Goal: Task Accomplishment & Management: Use online tool/utility

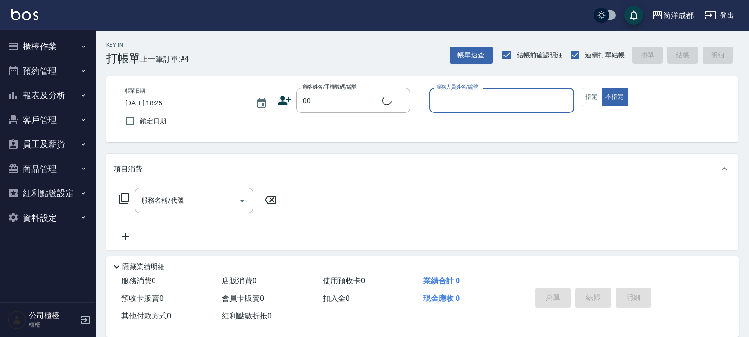
type input "新客人 姓名未設定/00/null"
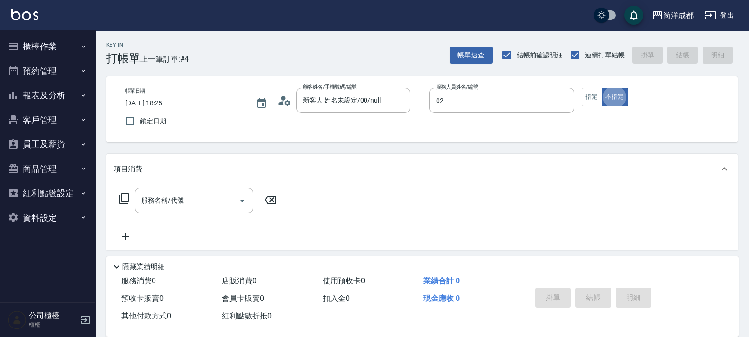
type input "Lance-02"
type button "false"
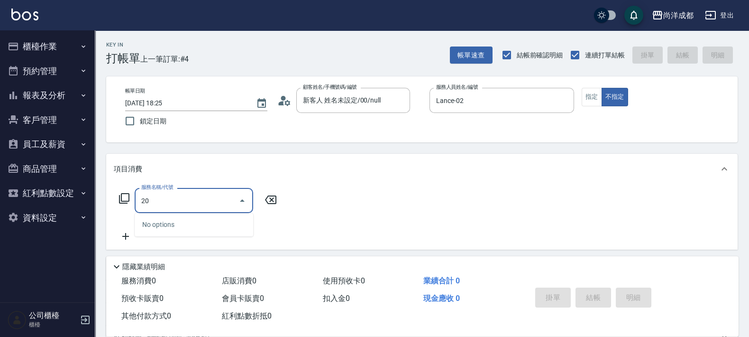
type input "201"
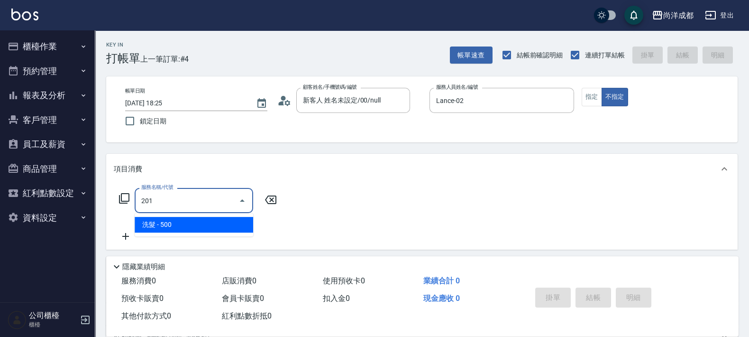
type input "50"
type input "洗髮(201)"
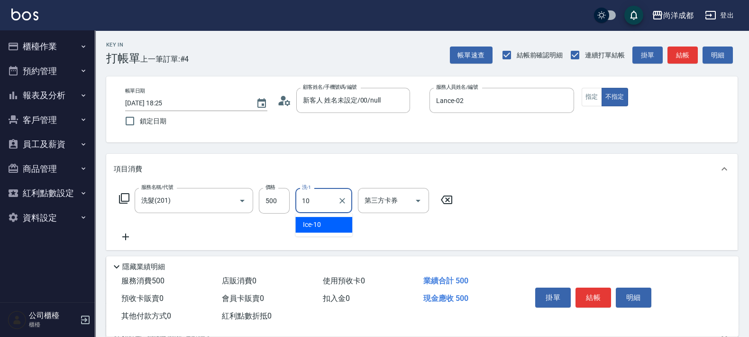
type input "Ice-10"
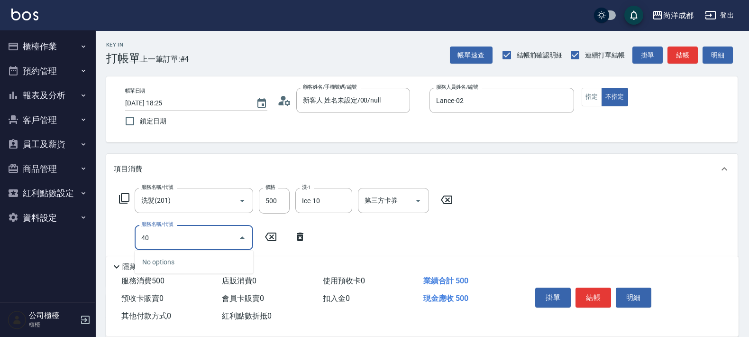
type input "401"
type input "70"
type input "剪髮(401)"
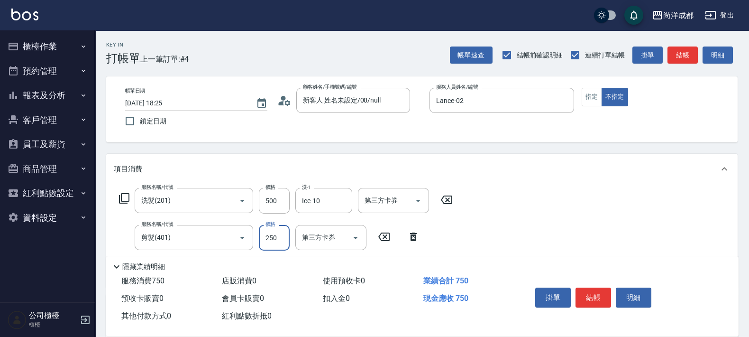
type input "3"
type input "50"
type input "30"
type input "80"
type input "300"
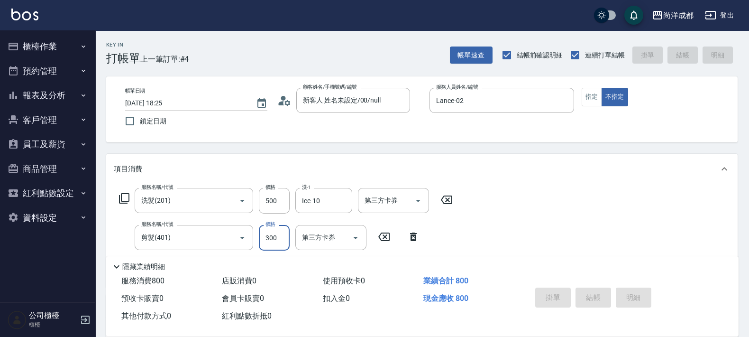
type input "2025/09/09 19:27"
type input "0"
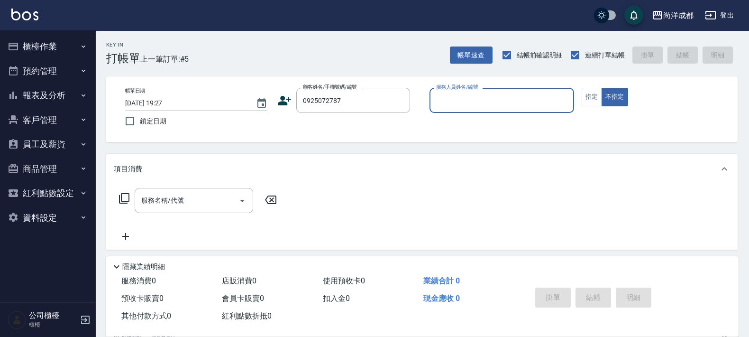
type input "[PERSON_NAME]/0925072787/null"
type input "Lance-02"
click at [602, 88] on button "不指定" at bounding box center [615, 97] width 27 height 18
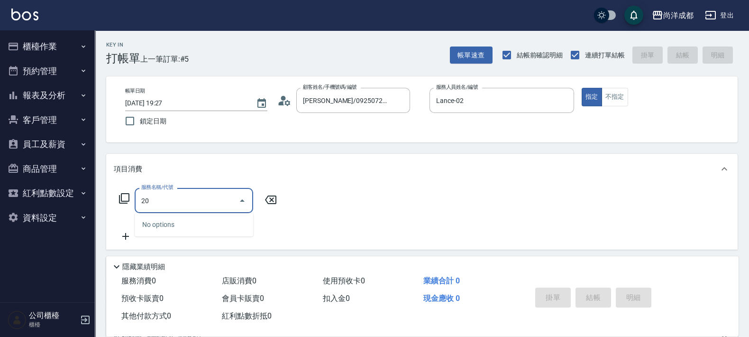
type input "201"
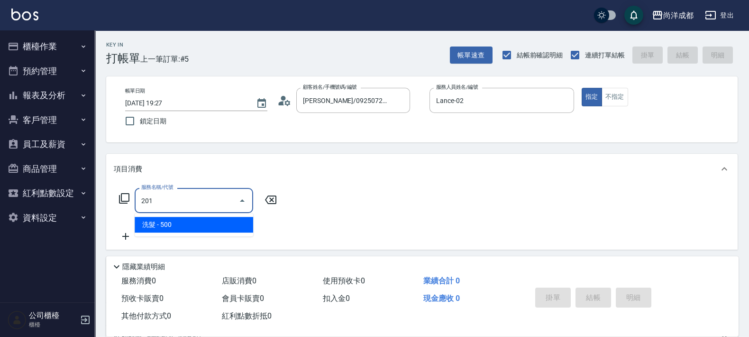
type input "50"
type input "洗髮(201)"
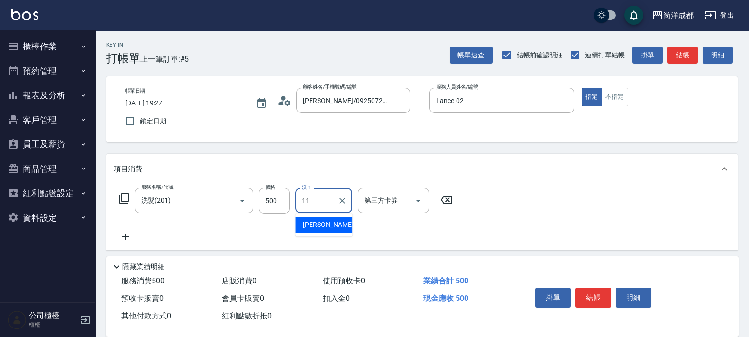
type input "David-11"
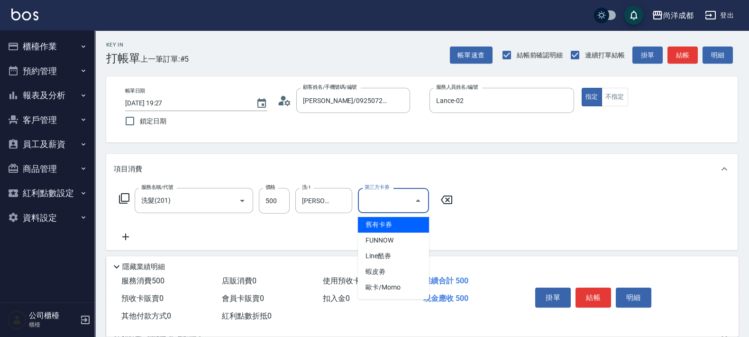
type input "舊有卡券"
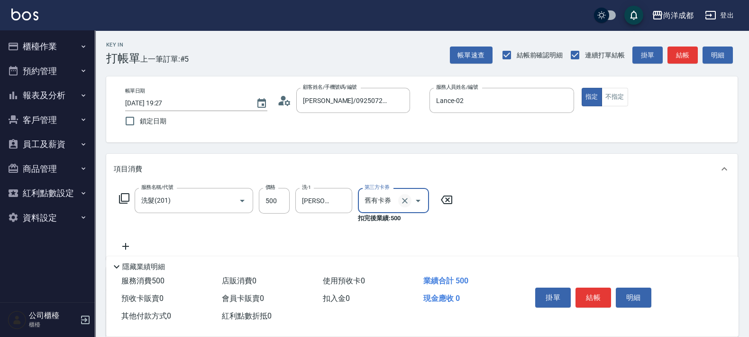
click at [408, 197] on icon "Clear" at bounding box center [404, 200] width 9 height 9
type input "50"
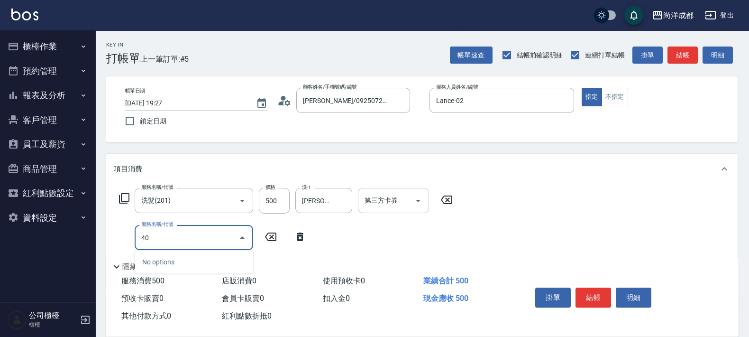
type input "401"
type input "70"
type input "剪髮(401)"
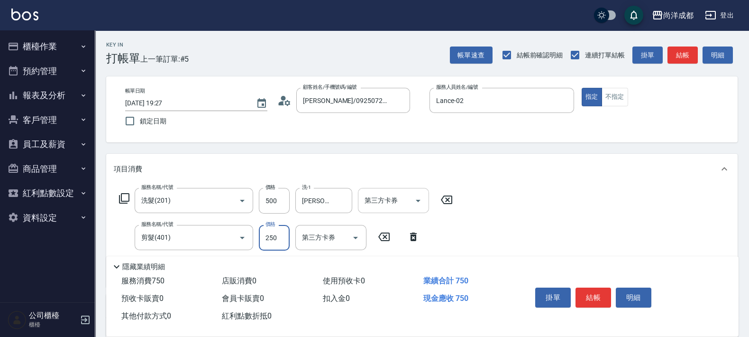
type input "2"
type input "50"
type input "20"
type input "70"
type input "200"
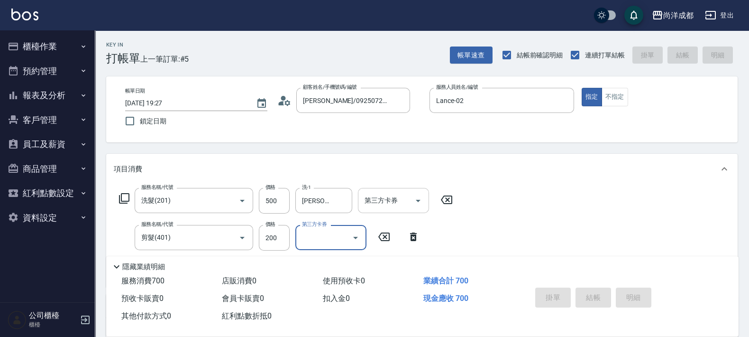
type input "2025/09/09 19:28"
type input "0"
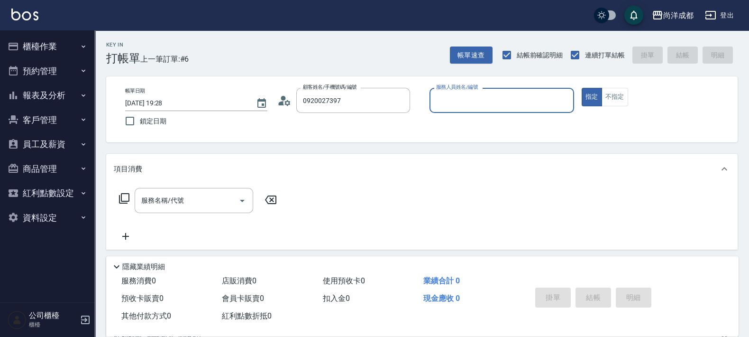
type input "[PERSON_NAME]/0920027397/"
type input "Lorance-03"
click at [582, 88] on button "指定" at bounding box center [592, 97] width 20 height 18
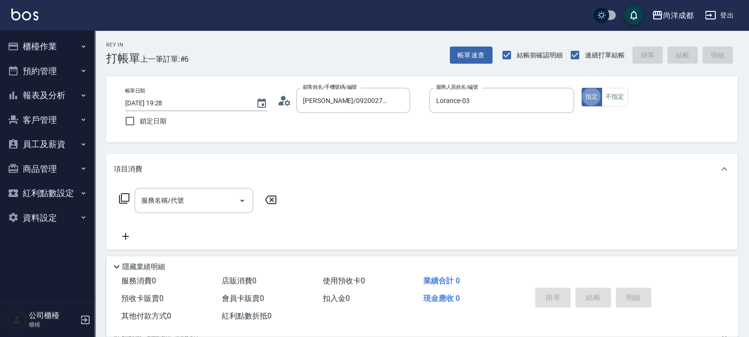
type button "true"
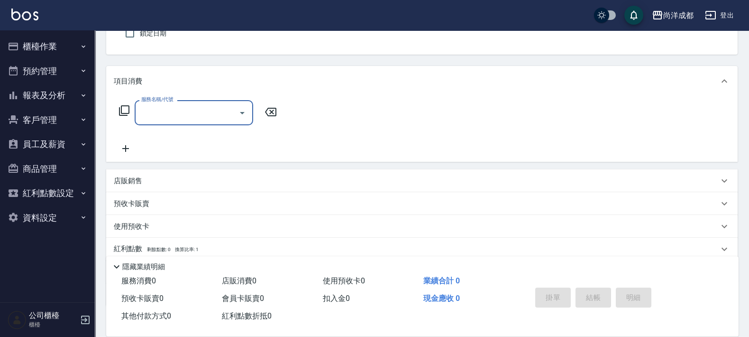
scroll to position [147, 0]
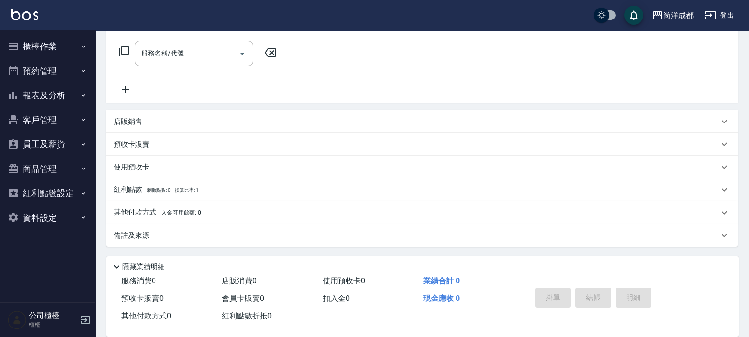
click at [144, 139] on p "預收卡販賣" at bounding box center [132, 144] width 36 height 10
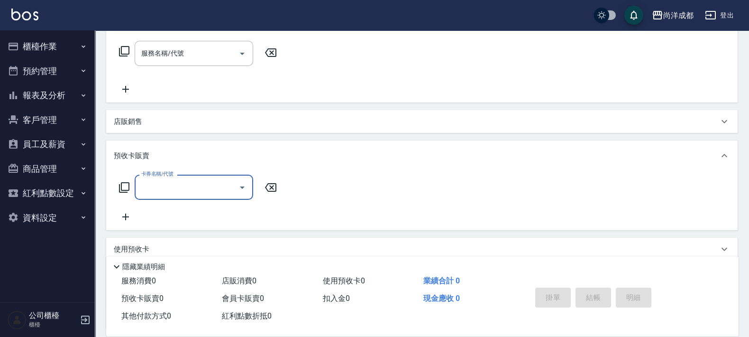
scroll to position [0, 0]
click at [185, 181] on input "卡券名稱/代號" at bounding box center [187, 187] width 96 height 17
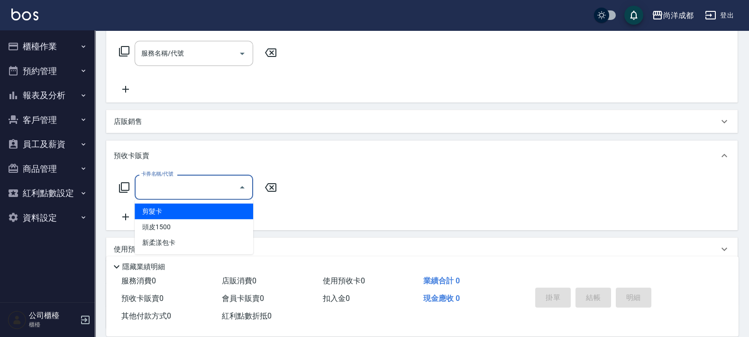
click at [195, 207] on span "剪髮卡" at bounding box center [194, 211] width 119 height 16
type input "280"
type input "剪髮卡(001)"
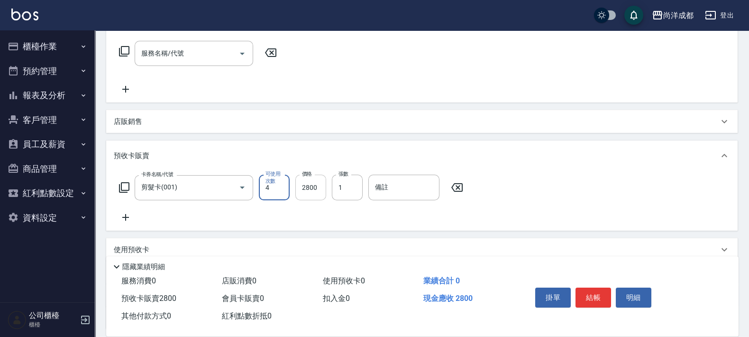
click at [320, 187] on input "2800" at bounding box center [310, 187] width 31 height 26
type input "0"
type input "32"
type input "30"
type input "3200"
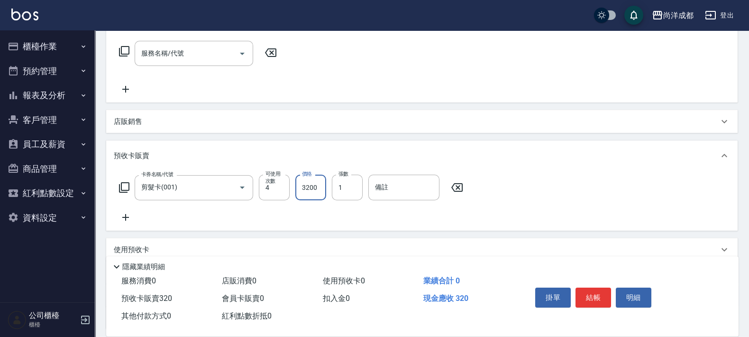
type input "320"
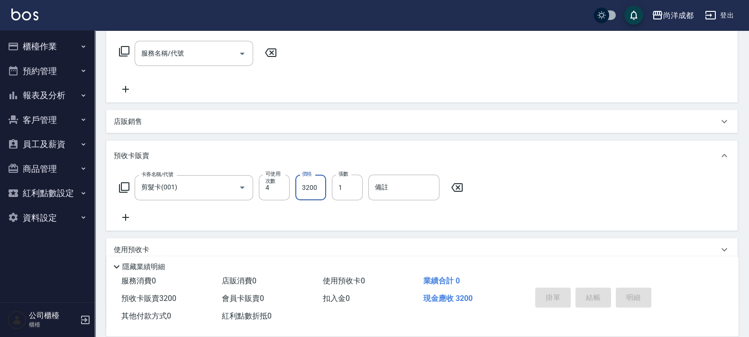
type input "0"
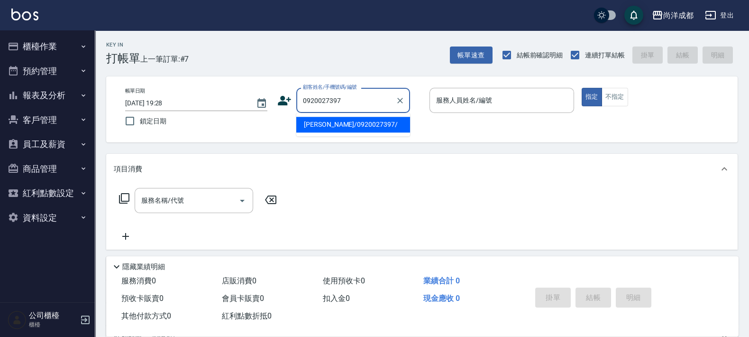
type input "[PERSON_NAME]/0920027397/"
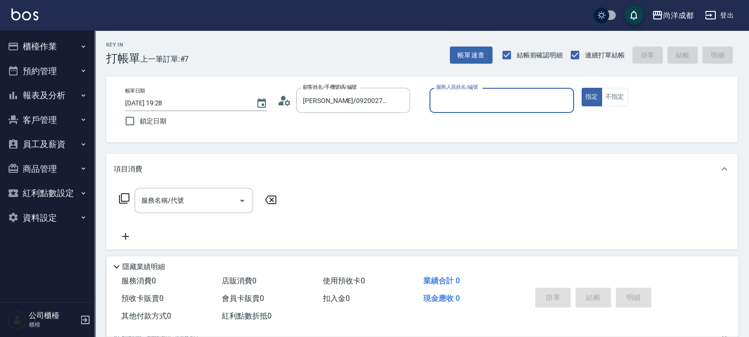
type input "Lorance-03"
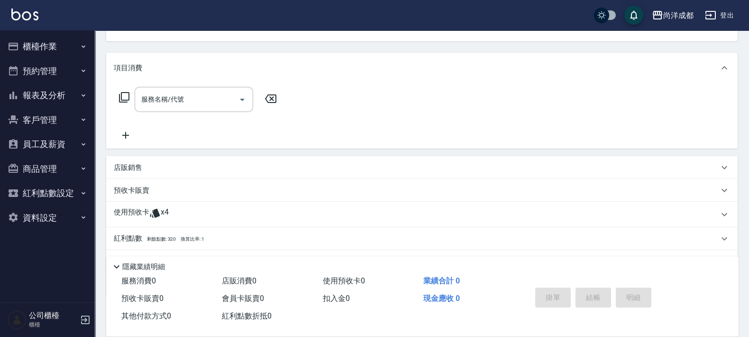
scroll to position [149, 0]
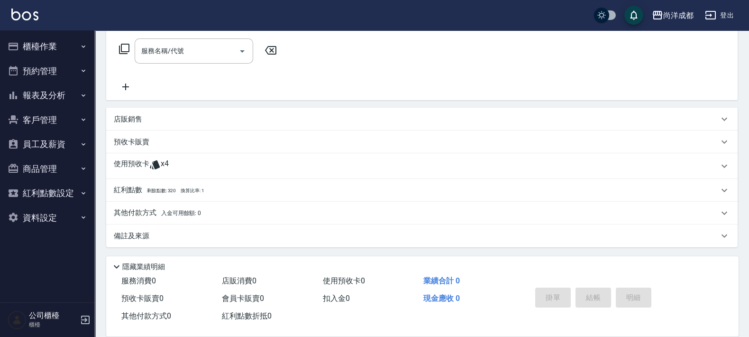
click at [147, 164] on p "使用預收卡" at bounding box center [132, 166] width 36 height 14
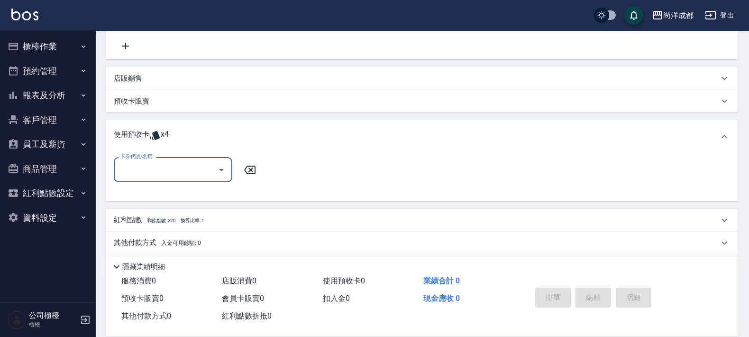
scroll to position [209, 0]
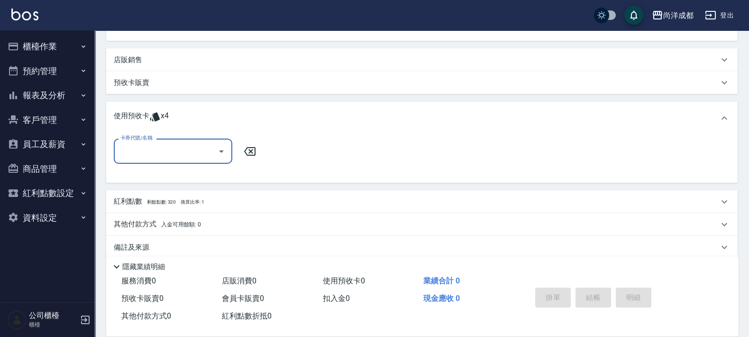
click at [167, 141] on div "卡券代號/名稱" at bounding box center [173, 150] width 119 height 25
click at [177, 168] on div "剪髮卡 剩餘4張" at bounding box center [173, 175] width 119 height 16
type input "剪髮卡"
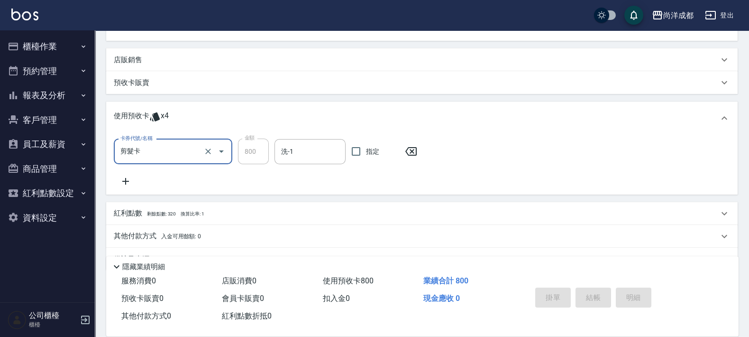
type input "2025/09/09 19:30"
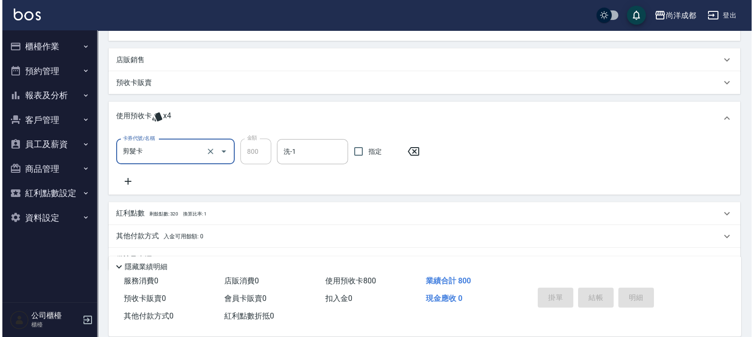
scroll to position [0, 0]
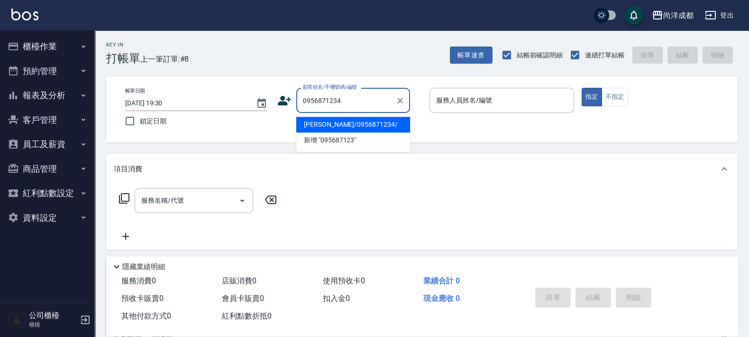
type input "[PERSON_NAME]/0956871234/"
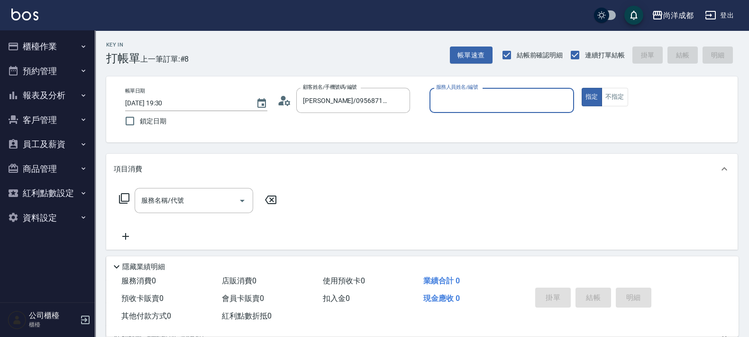
type input "[PERSON_NAME]-01"
click at [582, 88] on button "指定" at bounding box center [592, 97] width 20 height 18
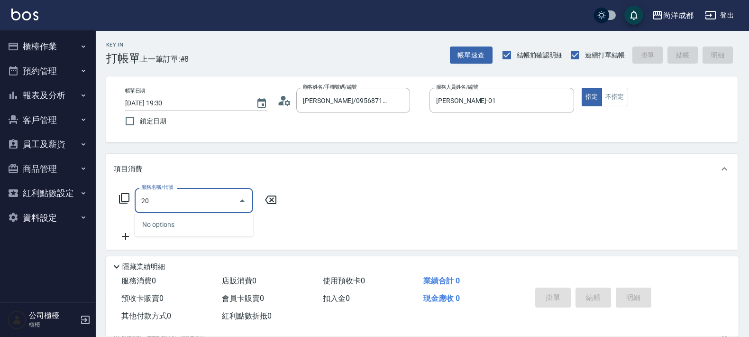
type input "201"
type input "50"
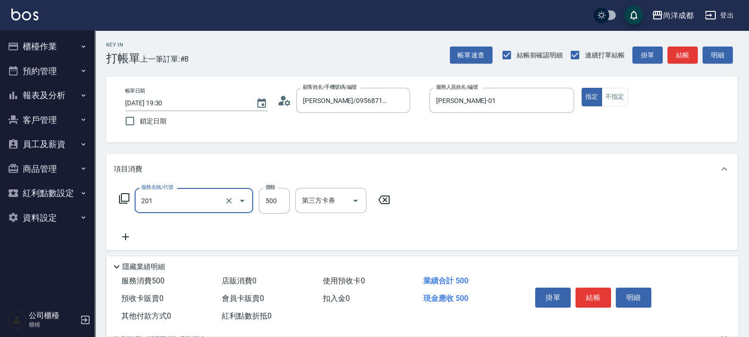
type input "洗髮(201)"
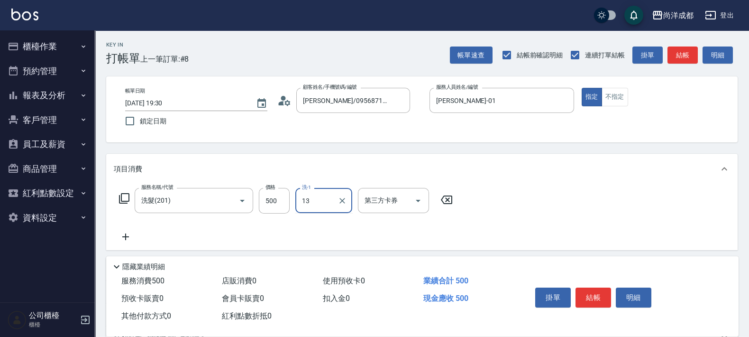
type input "Peggy-13"
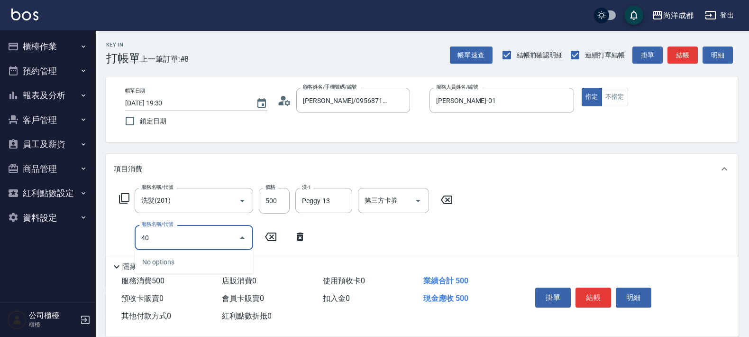
type input "401"
type input "70"
type input "剪髮(401)"
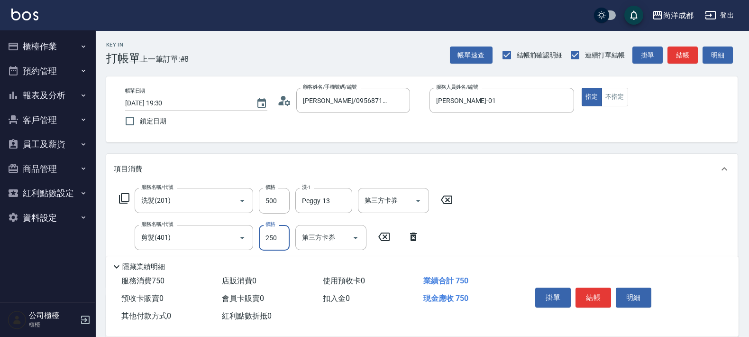
type input "8"
type input "50"
type input "80"
type input "130"
type input "800"
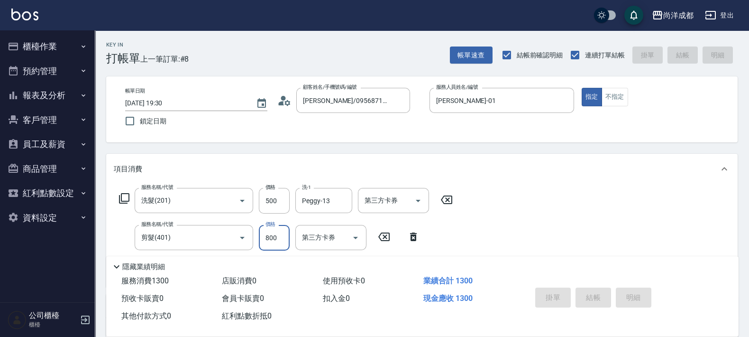
type input "0"
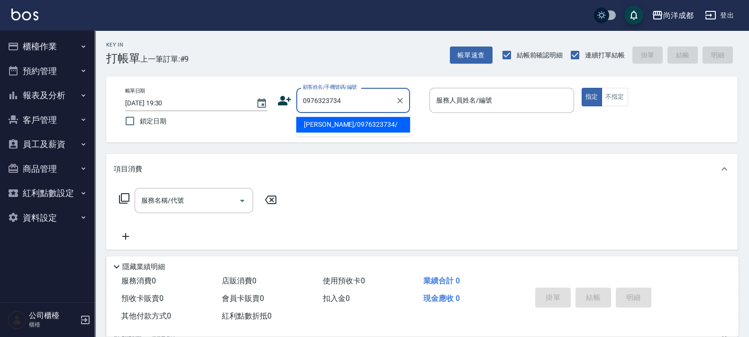
type input "[PERSON_NAME]/0976323734/"
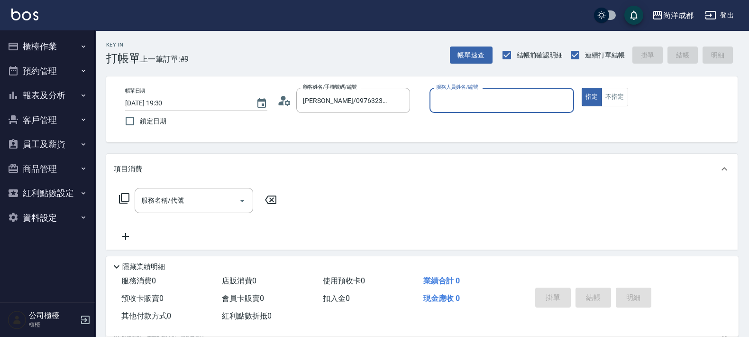
type input "[PERSON_NAME]-01"
click at [582, 88] on button "指定" at bounding box center [592, 97] width 20 height 18
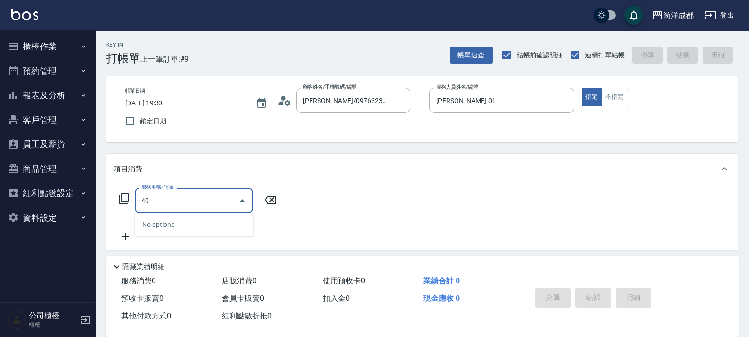
type input "401"
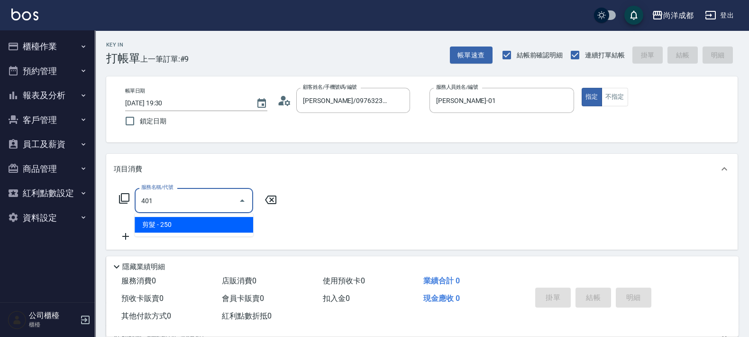
type input "20"
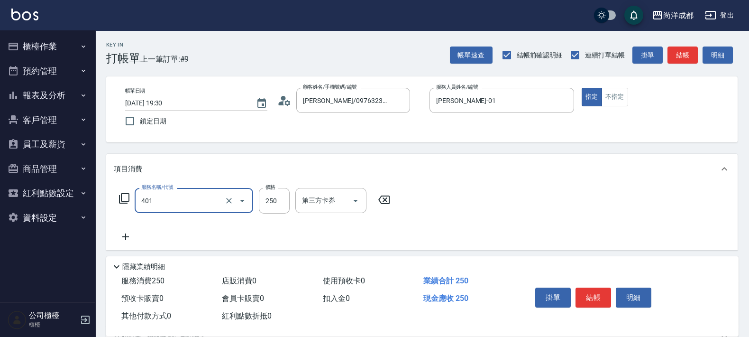
type input "剪髮(401)"
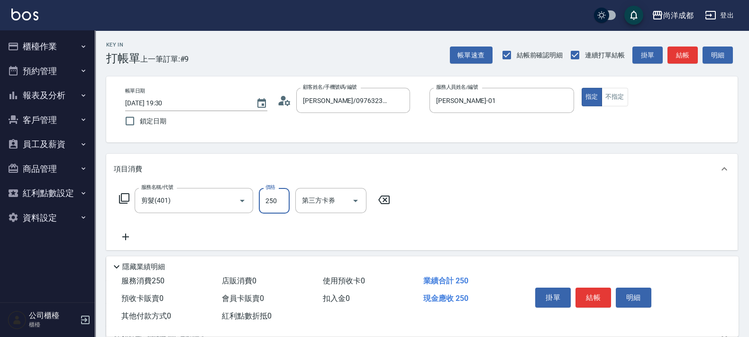
type input "1"
type input "0"
type input "13"
type input "10"
type input "1300"
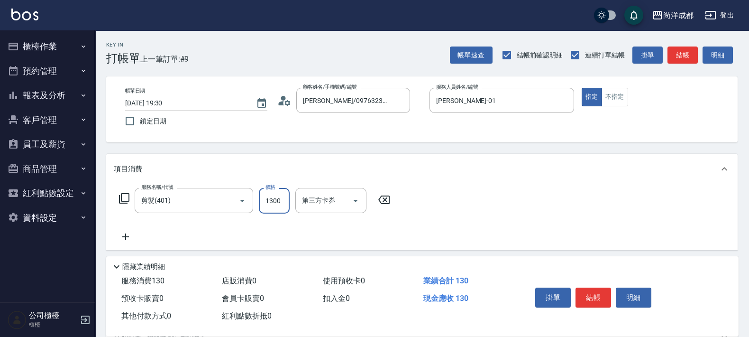
type input "130"
type input "1300"
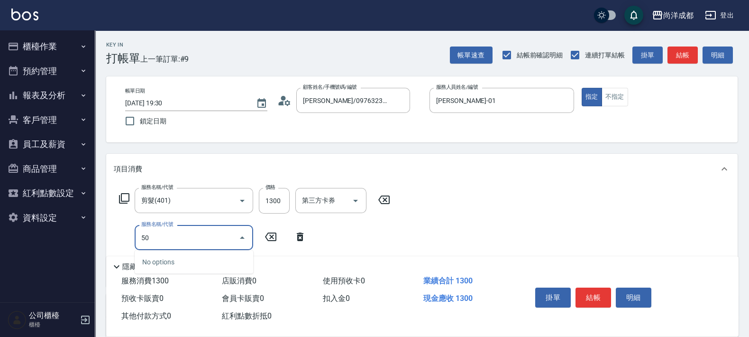
type input "501"
type input "230"
type input "染髮(501)"
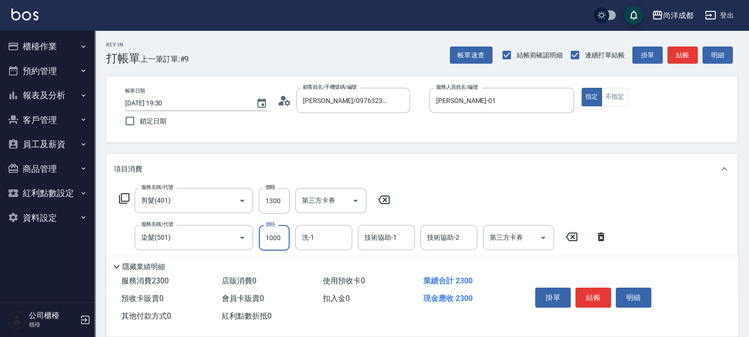
type input "2"
type input "130"
type input "268"
type input "150"
type input "2680"
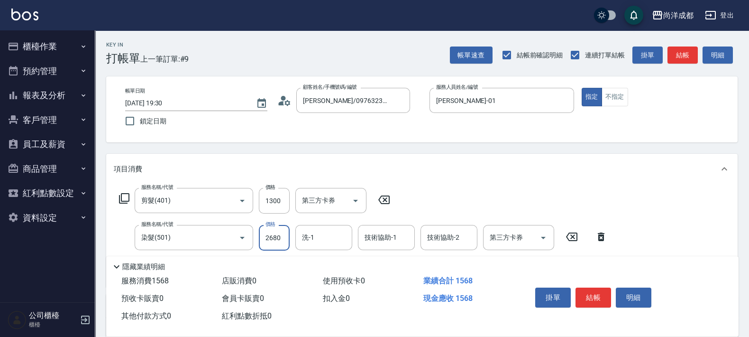
type input "390"
type input "2680"
type input "Emma-14"
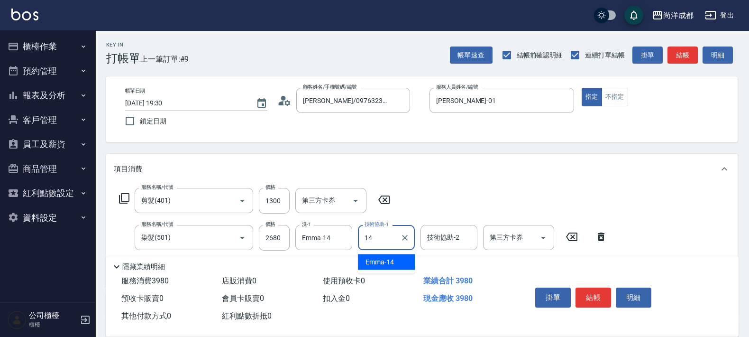
type input "Emma-14"
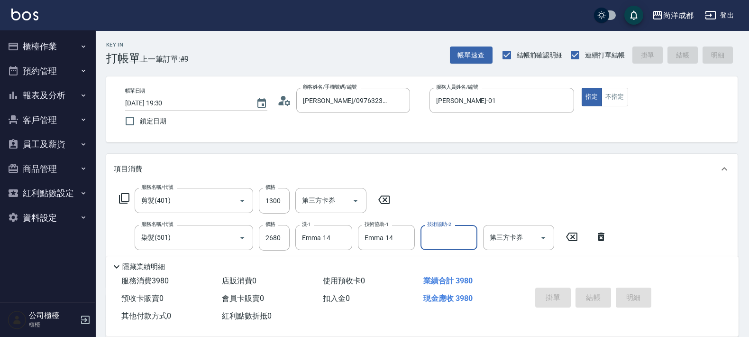
type input "2025/09/09 19:31"
type input "0"
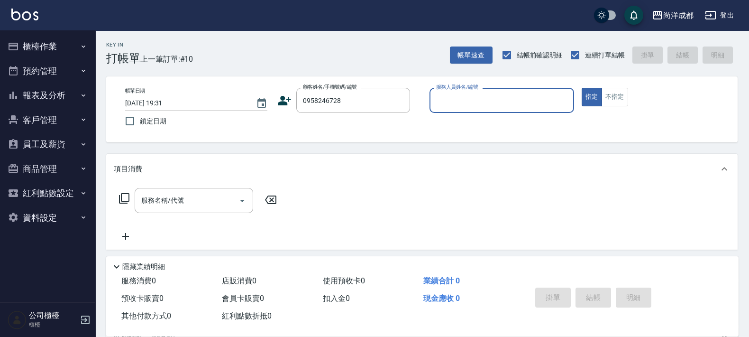
type input "游勝富/0958246728/null"
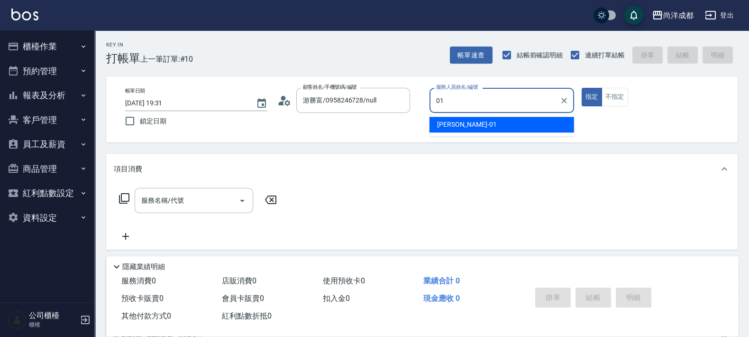
type input "[PERSON_NAME]-01"
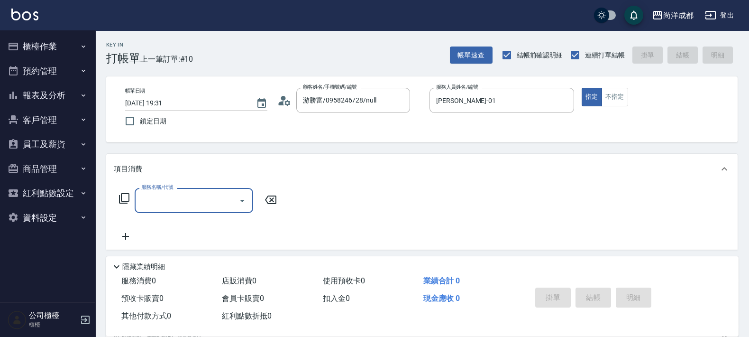
click at [286, 104] on icon at bounding box center [287, 103] width 6 height 6
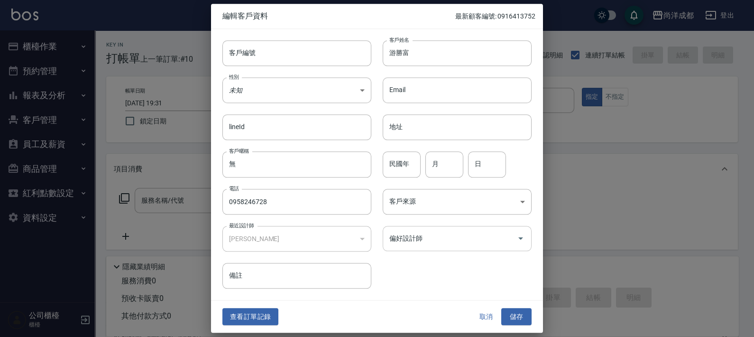
click at [398, 239] on input "偏好設計師" at bounding box center [450, 238] width 126 height 17
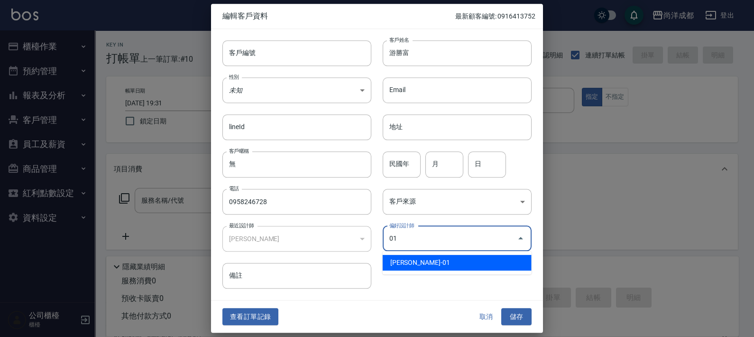
type input "[PERSON_NAME]"
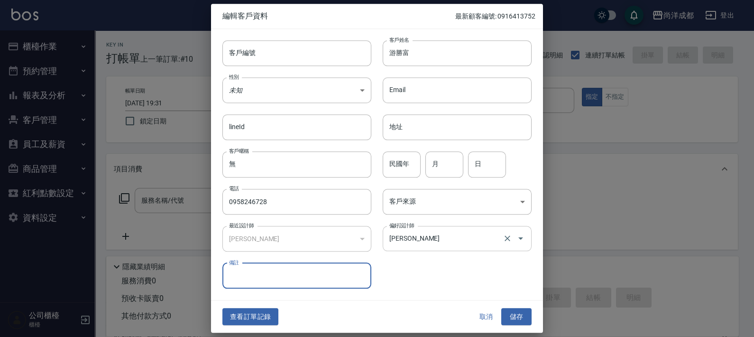
click at [501, 308] on button "儲存" at bounding box center [516, 317] width 30 height 18
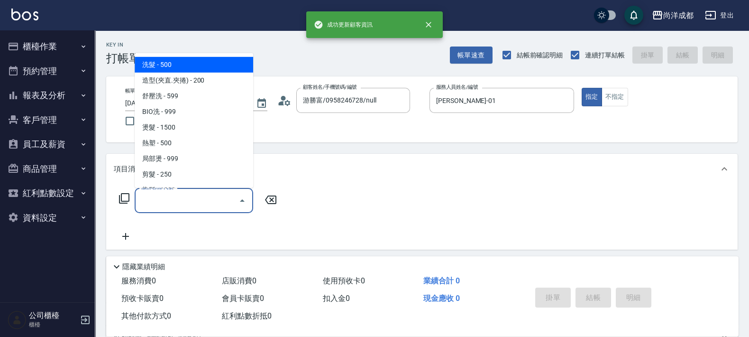
click at [223, 199] on input "服務名稱/代號" at bounding box center [187, 200] width 96 height 17
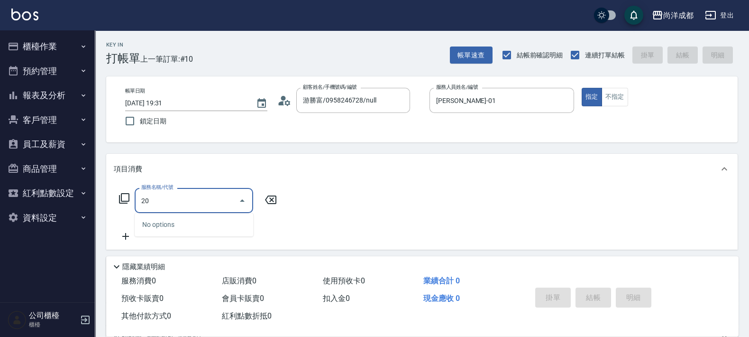
type input "201"
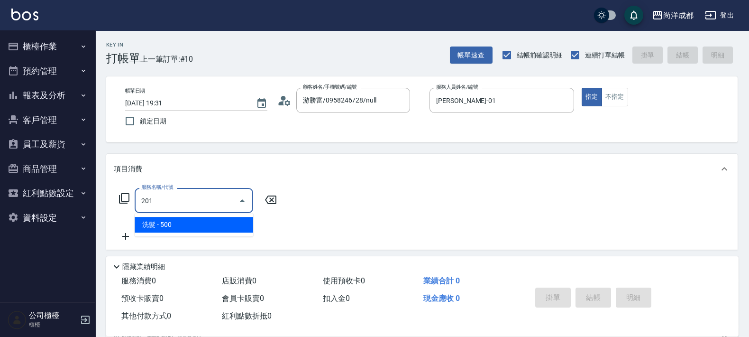
type input "50"
type input "洗髮(201)"
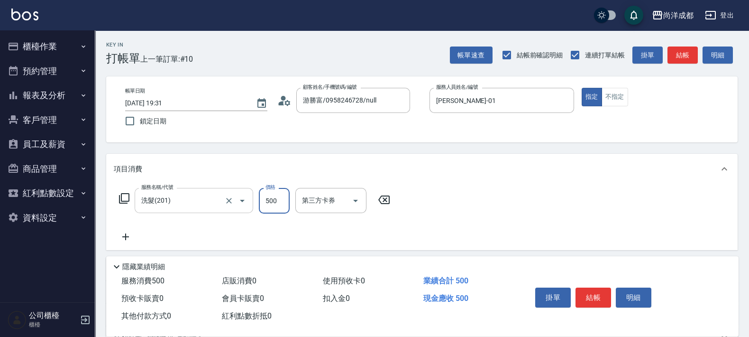
type input "5"
type input "0"
type input "50"
type input "500"
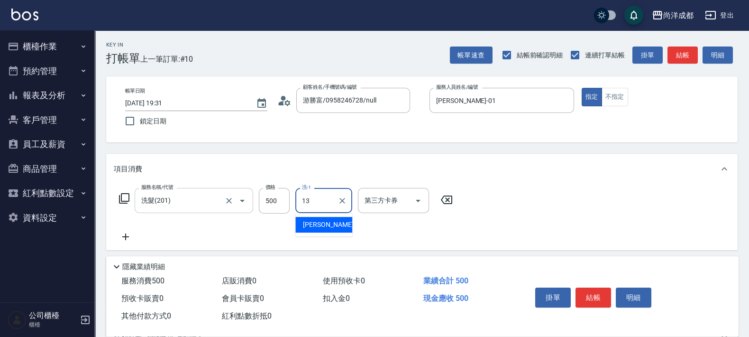
type input "Peggy-13"
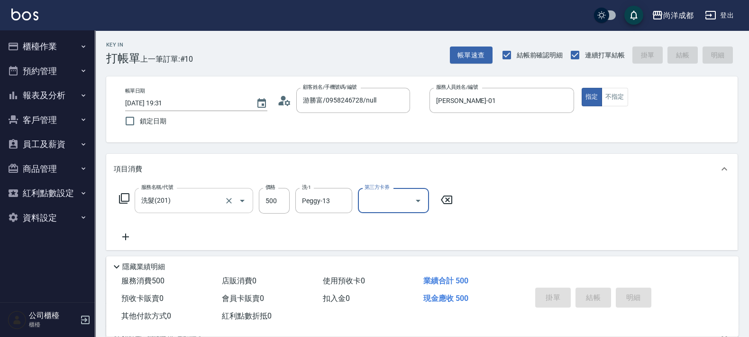
type input "0"
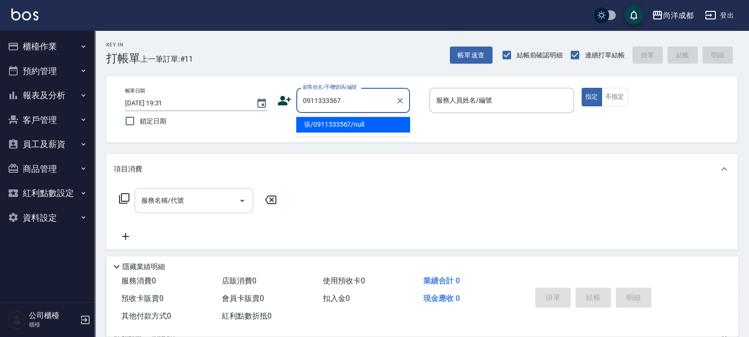
type input "張/0911333567/null"
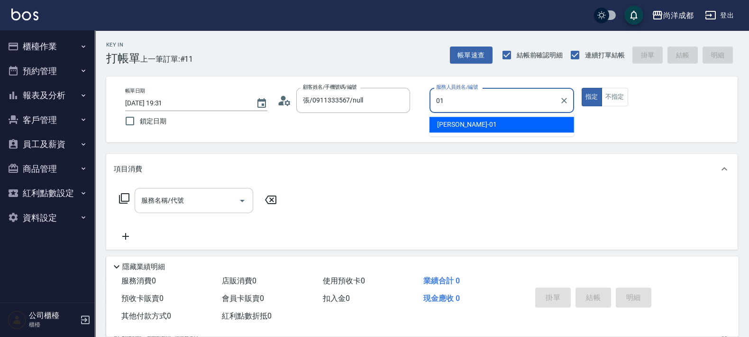
type input "[PERSON_NAME]-01"
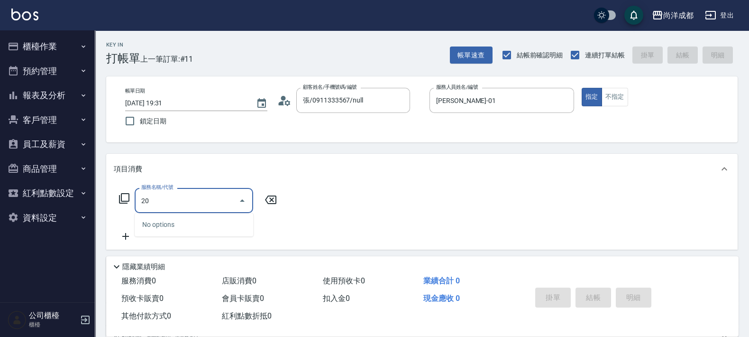
type input "201"
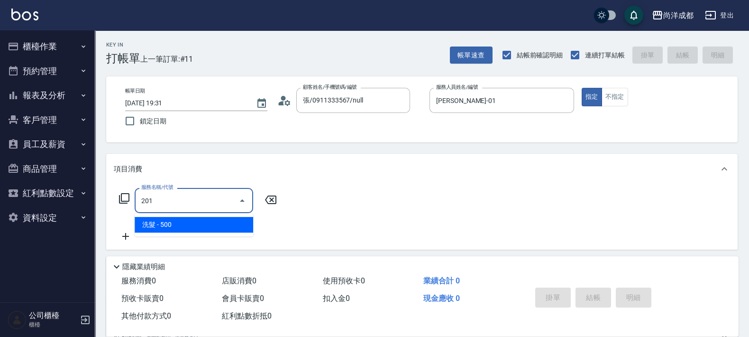
type input "50"
type input "洗髮(201)"
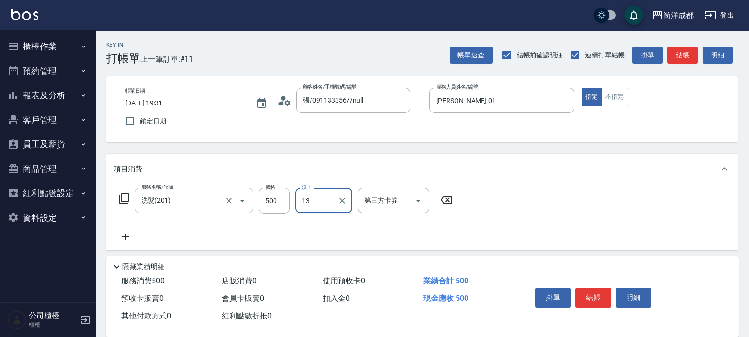
type input "Peggy-13"
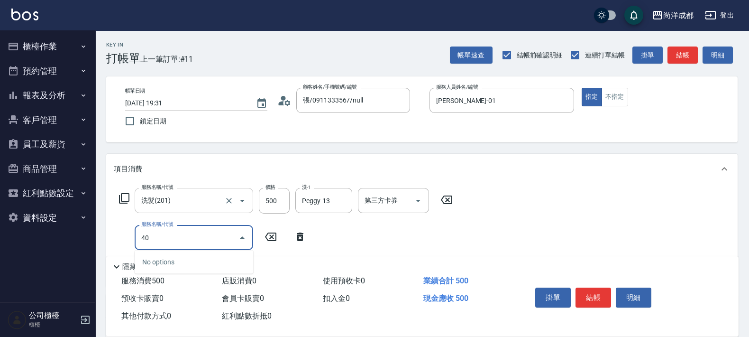
type input "401"
type input "70"
type input "剪髮(401)"
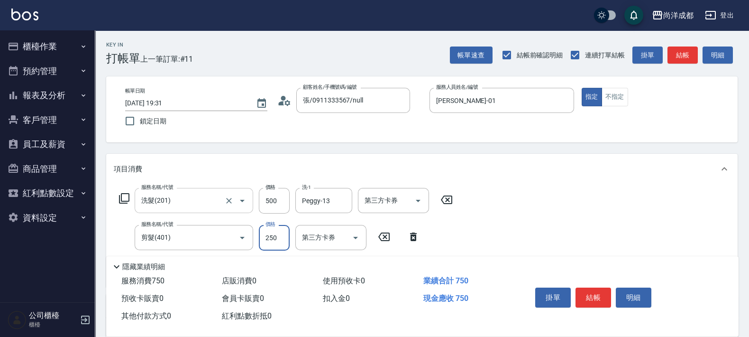
type input "8"
type input "50"
type input "80"
type input "130"
type input "800"
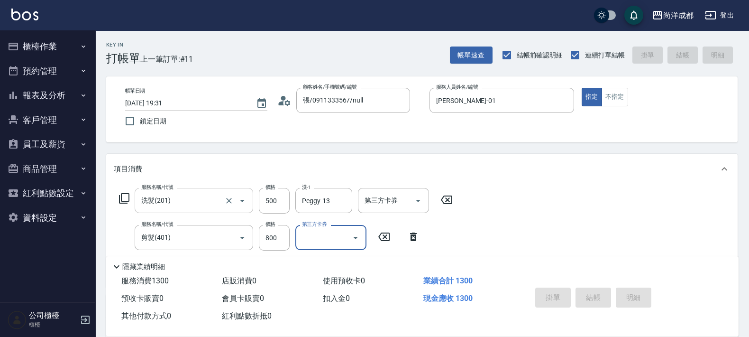
type input "0"
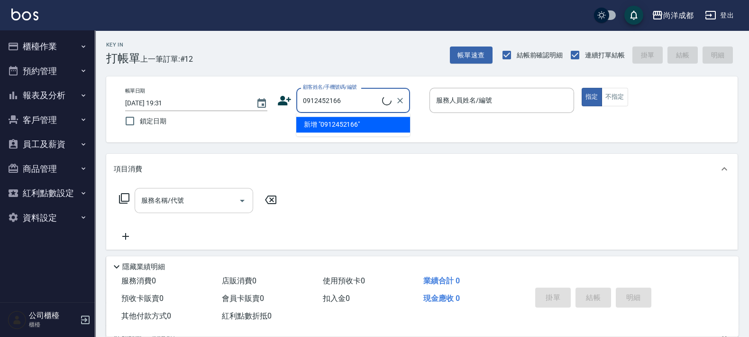
type input "0912452166"
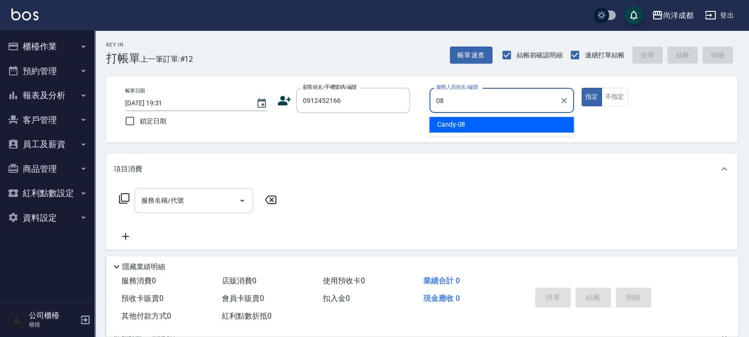
type input "Candy-08"
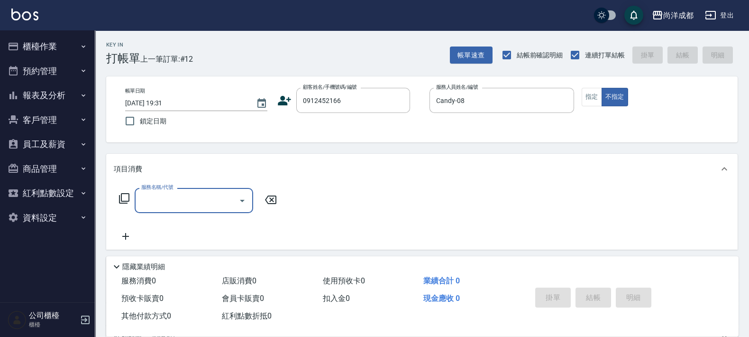
click at [290, 101] on icon at bounding box center [284, 100] width 14 height 14
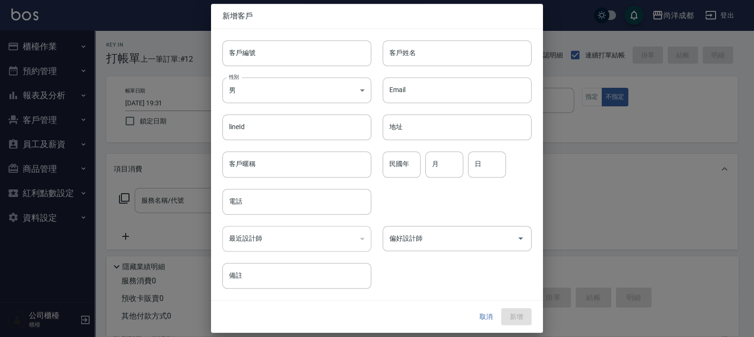
type input "0912452166"
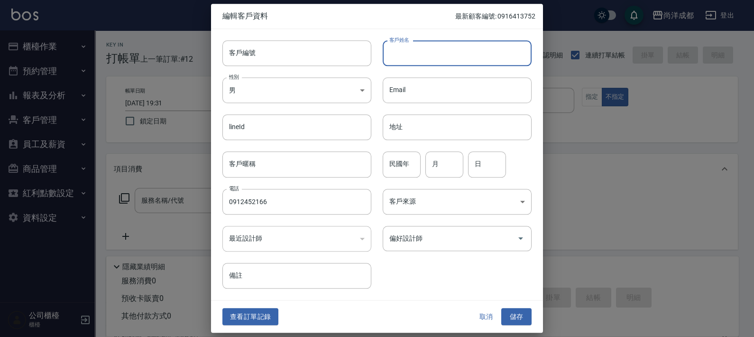
click at [438, 61] on input "客戶姓名" at bounding box center [457, 53] width 149 height 26
type input "[PERSON_NAME]"
click at [494, 242] on input "偏好設計師" at bounding box center [450, 238] width 126 height 17
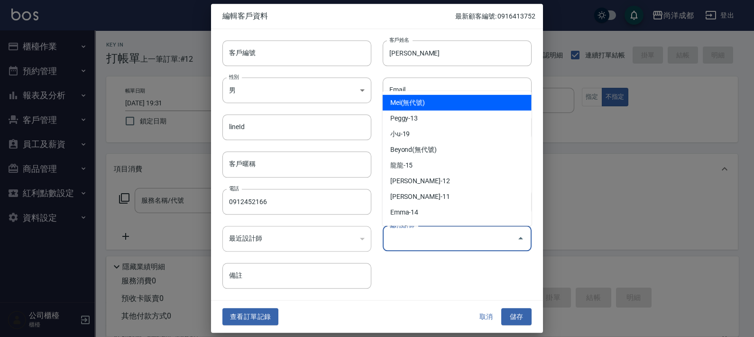
type input "Mei"
click at [525, 287] on div "客戶編號 客戶編號 客戶姓名 張芷茜 客戶姓名 性別 男 MALE 性別 Email Email lineId lineId 地址 地址 客戶暱稱 客戶暱稱 …" at bounding box center [371, 158] width 320 height 259
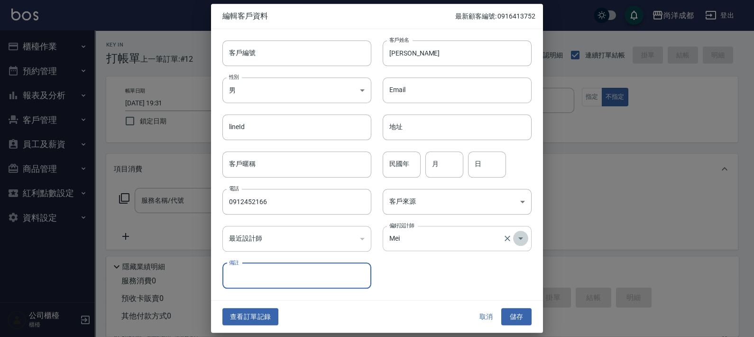
click at [523, 241] on icon "Open" at bounding box center [520, 238] width 11 height 11
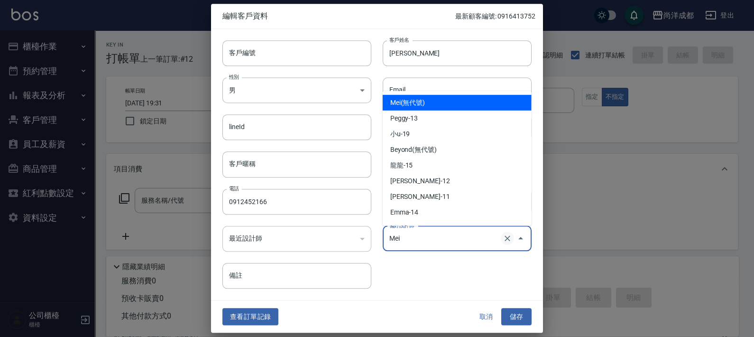
click at [504, 237] on icon "Clear" at bounding box center [507, 238] width 9 height 9
type input "Mei"
click at [519, 319] on button "儲存" at bounding box center [516, 317] width 30 height 18
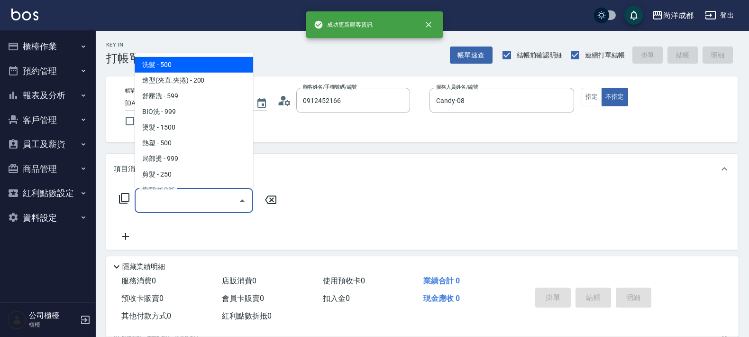
click at [202, 207] on input "服務名稱/代號" at bounding box center [187, 200] width 96 height 17
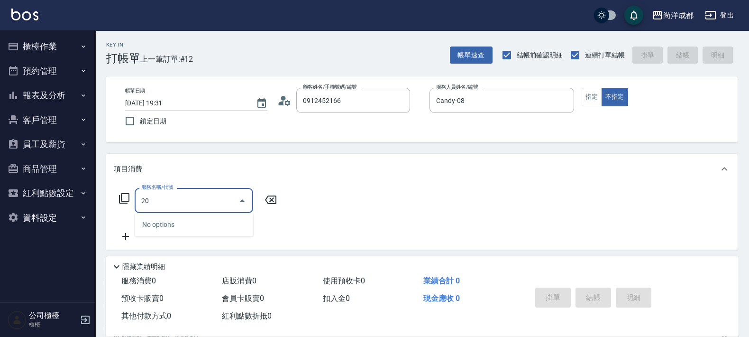
type input "201"
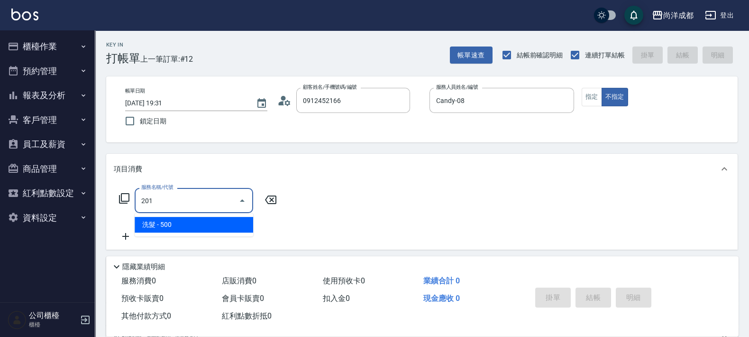
type input "50"
type input "洗髮(201)"
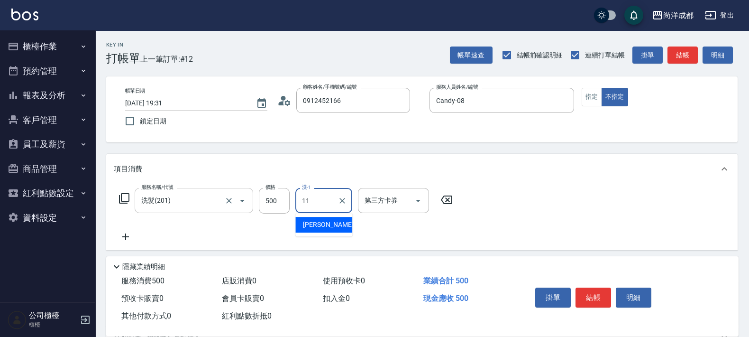
type input "David-11"
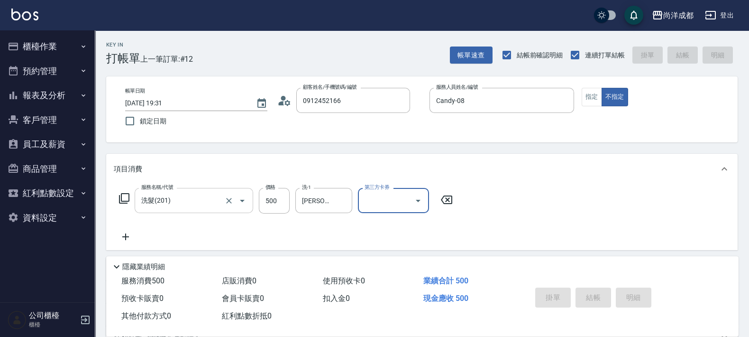
type input "2025/09/09 19:32"
type input "0"
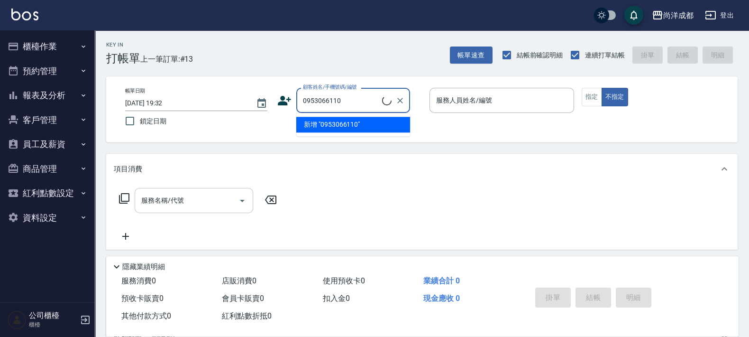
type input "0953066110"
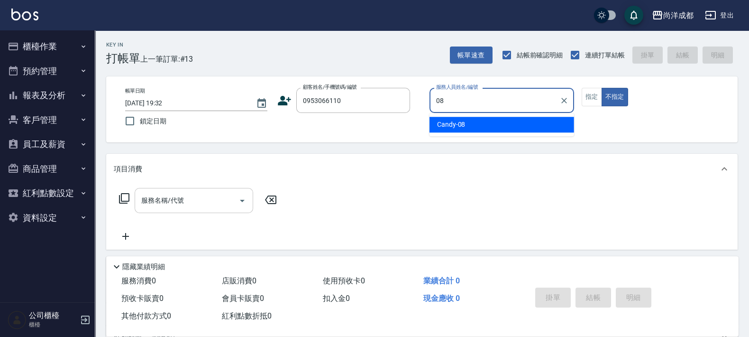
type input "Candy-08"
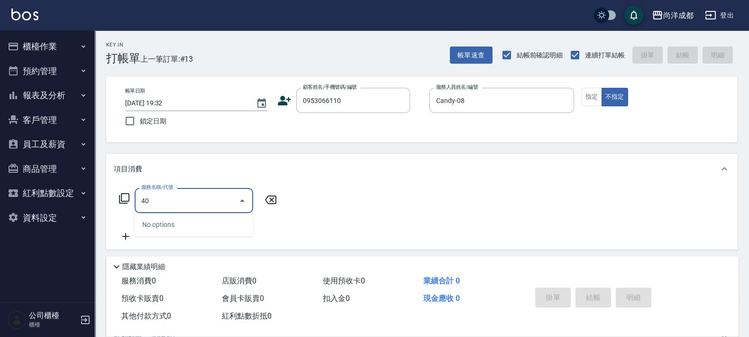
type input "401"
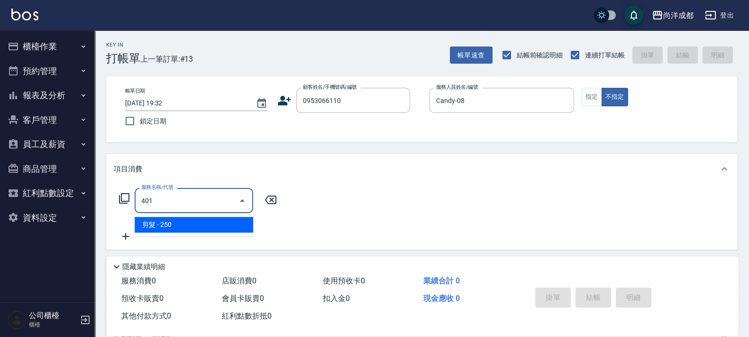
type input "20"
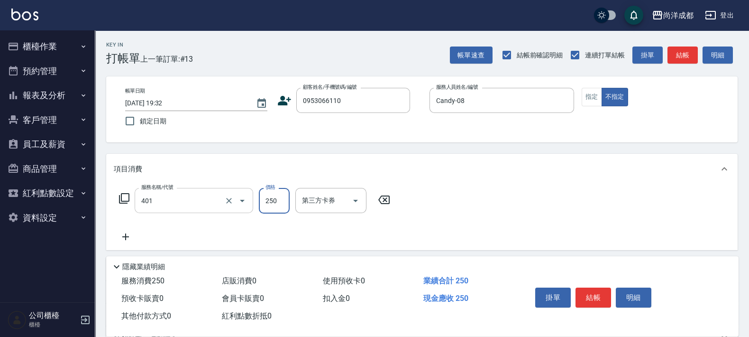
type input "剪髮(401)"
type input "8"
type input "0"
type input "80"
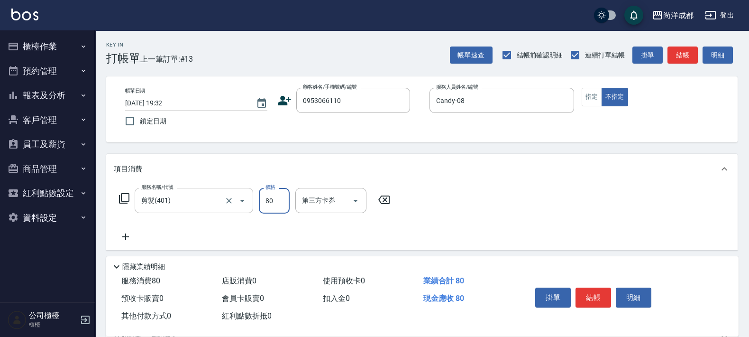
type input "800"
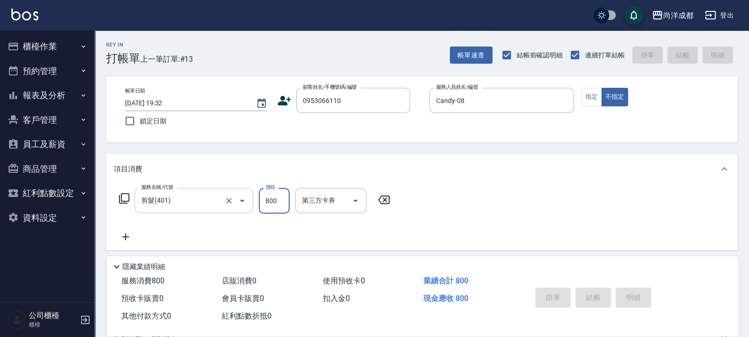
type input "[DATE] 19:33"
type input "0"
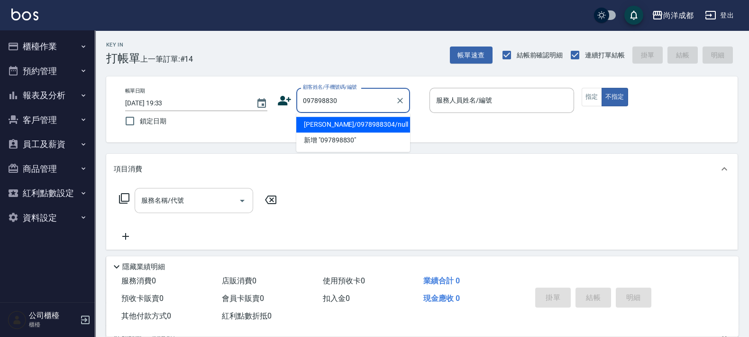
type input "0978988304"
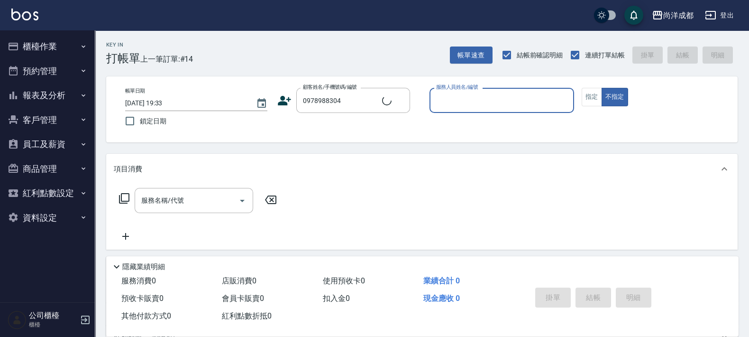
type input "0"
type input "[PERSON_NAME]/0978988304/null"
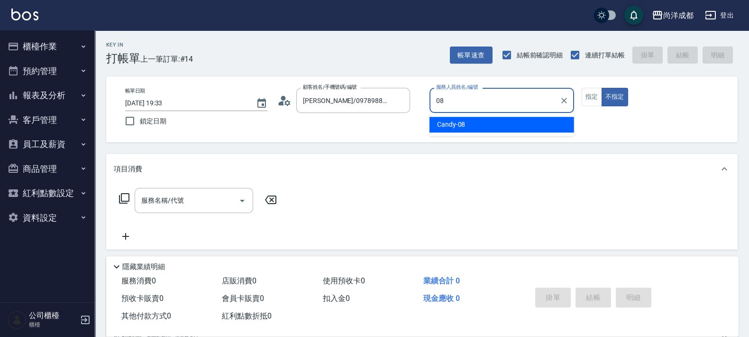
type input "08"
type button "false"
type input "Candy-08"
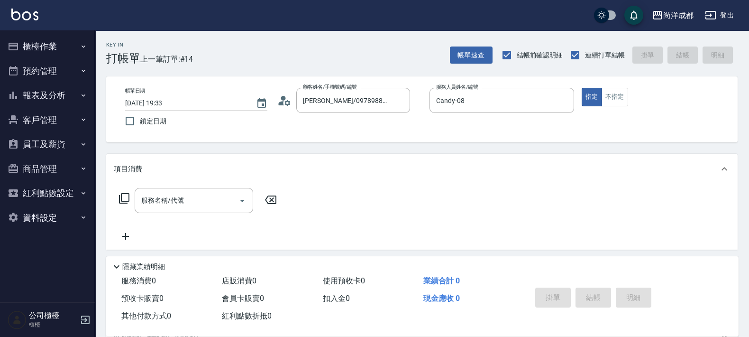
click at [282, 104] on icon at bounding box center [282, 103] width 6 height 4
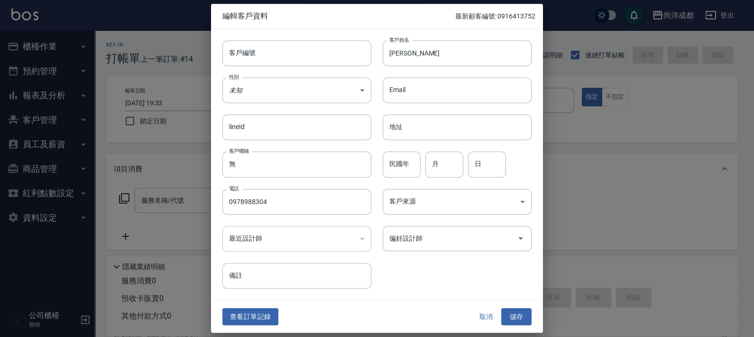
click at [430, 254] on div "客戶編號 客戶編號 客戶姓名 [PERSON_NAME] 客戶姓名 性別 未知 UNKNOWN 性別 Email Email lineId lineId 地址…" at bounding box center [371, 158] width 320 height 259
click at [431, 254] on div "客戶編號 客戶編號 客戶姓名 [PERSON_NAME] 客戶姓名 性別 未知 UNKNOWN 性別 Email Email lineId lineId 地址…" at bounding box center [371, 158] width 320 height 259
click at [434, 247] on div "偏好設計師" at bounding box center [457, 238] width 149 height 25
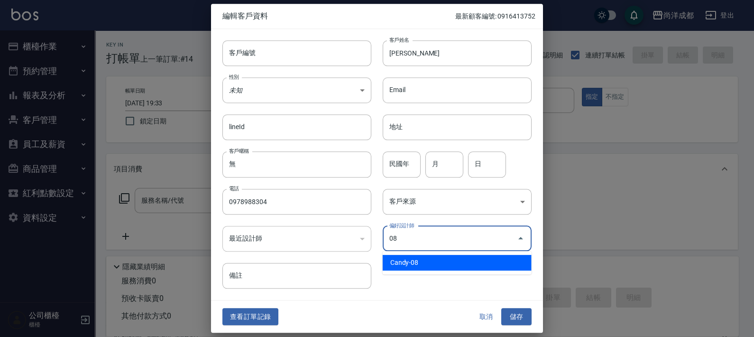
type input "Candy"
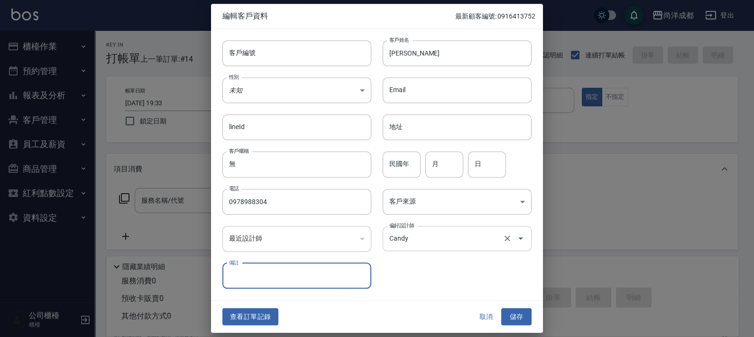
click at [501, 308] on button "儲存" at bounding box center [516, 317] width 30 height 18
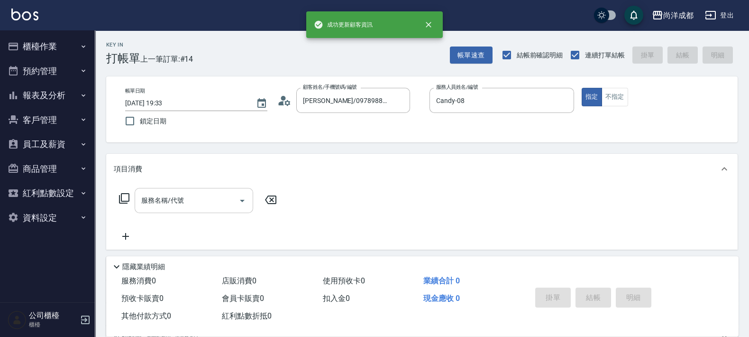
click at [187, 208] on input "服務名稱/代號" at bounding box center [187, 200] width 96 height 17
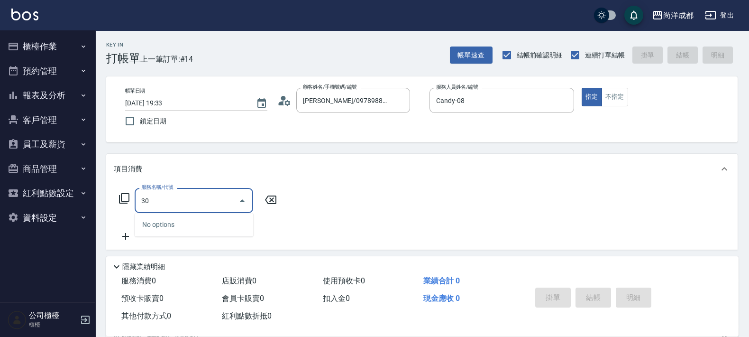
type input "301"
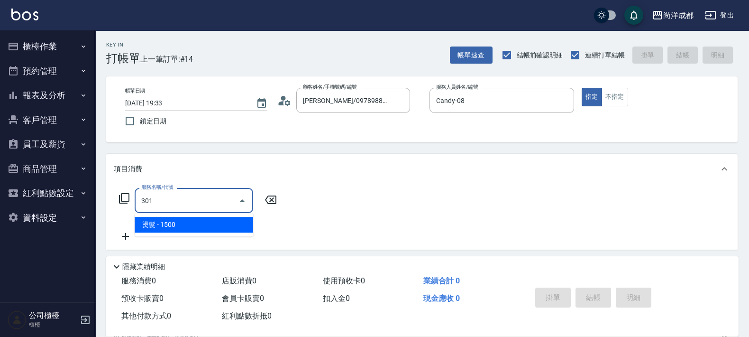
type input "150"
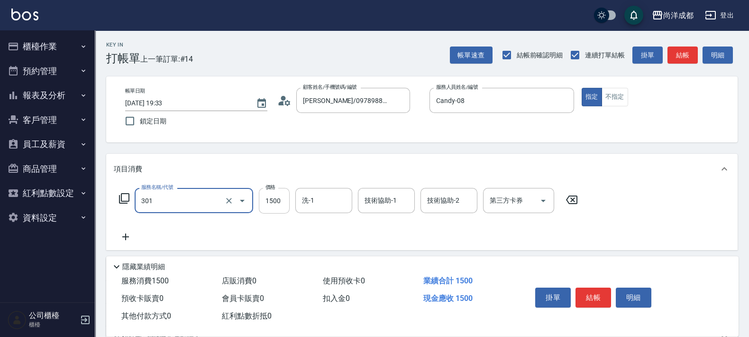
type input "燙髮(301)"
click at [270, 200] on input "1500" at bounding box center [274, 201] width 31 height 26
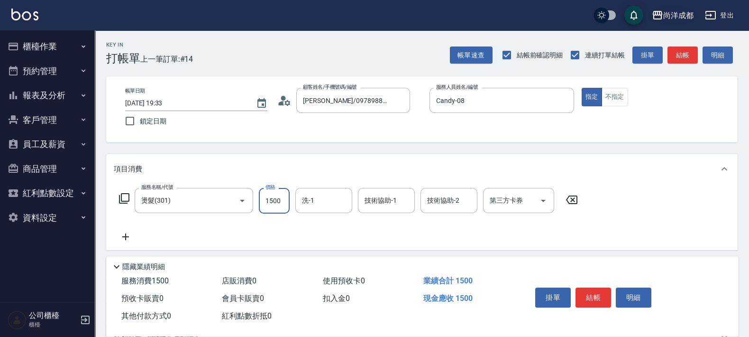
type input "3"
type input "0"
type input "329"
type input "320"
type input "3299"
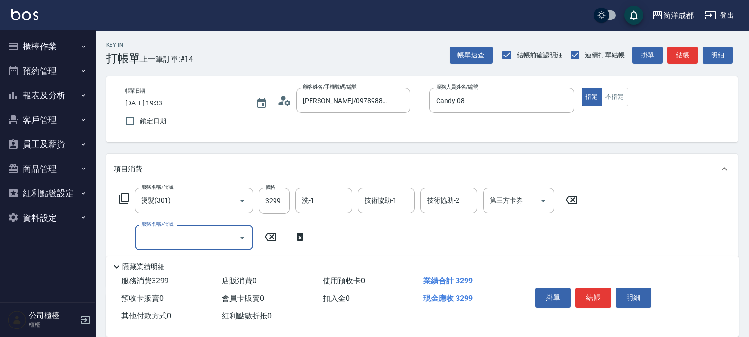
click at [214, 247] on div "服務名稱/代號" at bounding box center [194, 237] width 119 height 25
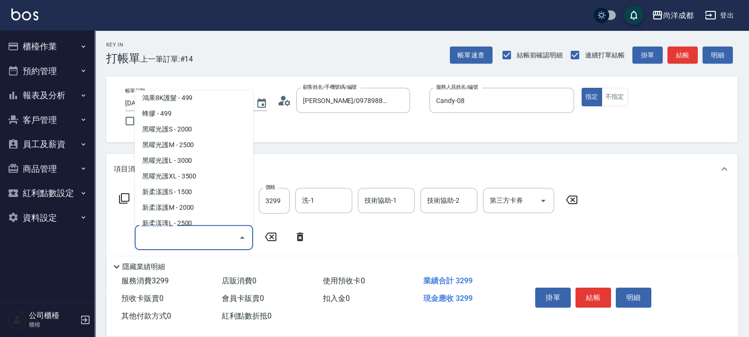
scroll to position [414, 0]
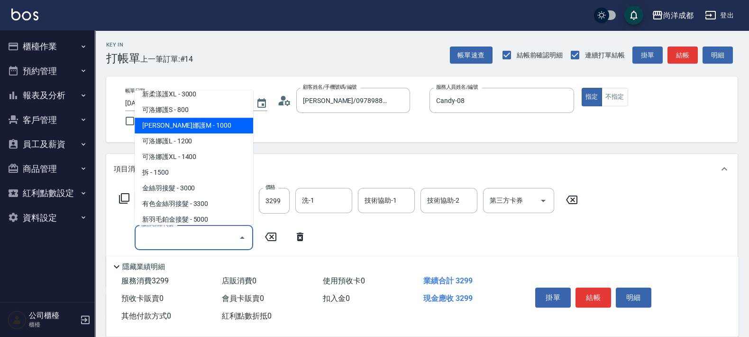
click at [188, 127] on span "[PERSON_NAME]娜護M - 1000" at bounding box center [194, 126] width 119 height 16
type input "420"
type input "[PERSON_NAME]護M(618)"
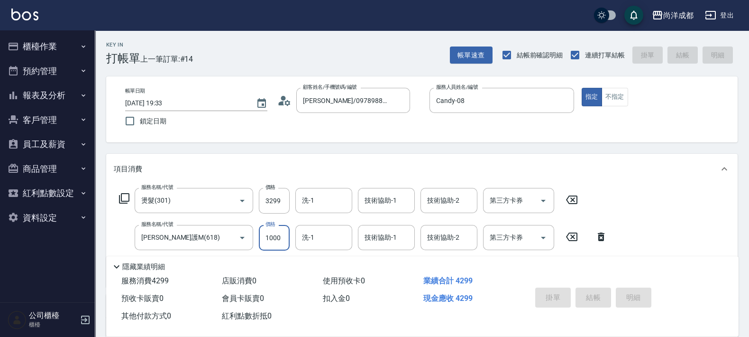
type input "[DATE] 19:34"
type input "0"
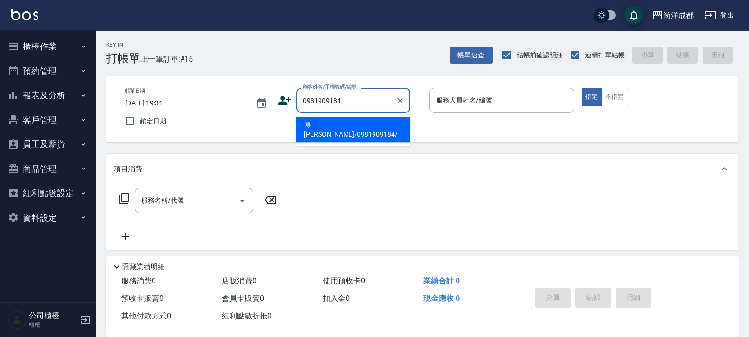
type input "博[PERSON_NAME]/0981909184/"
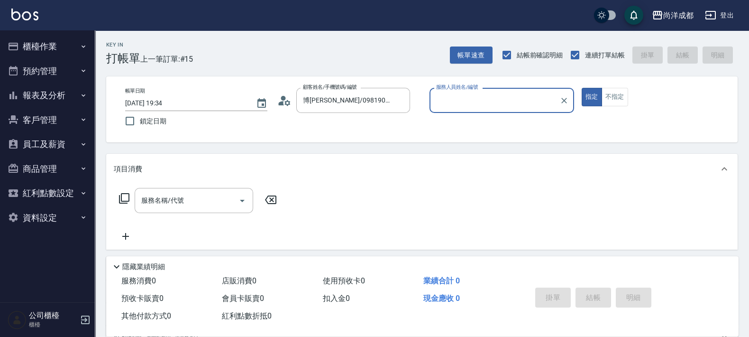
type input "Lance-02"
click at [582, 88] on button "指定" at bounding box center [592, 97] width 20 height 18
type button "true"
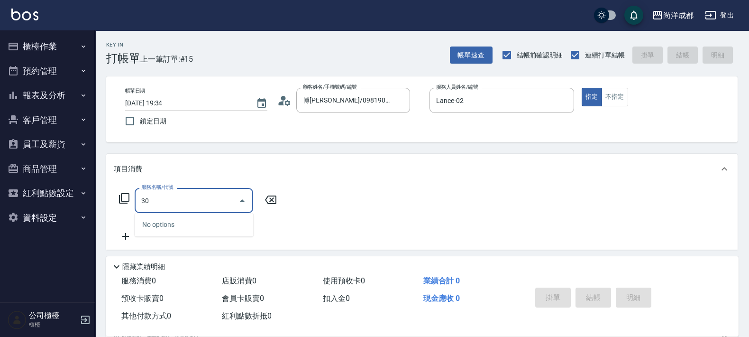
type input "301"
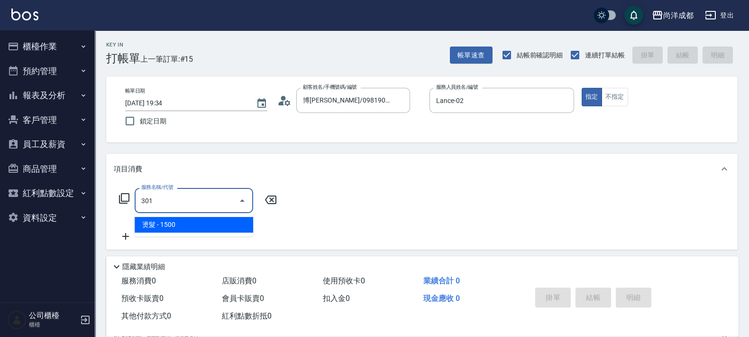
type input "150"
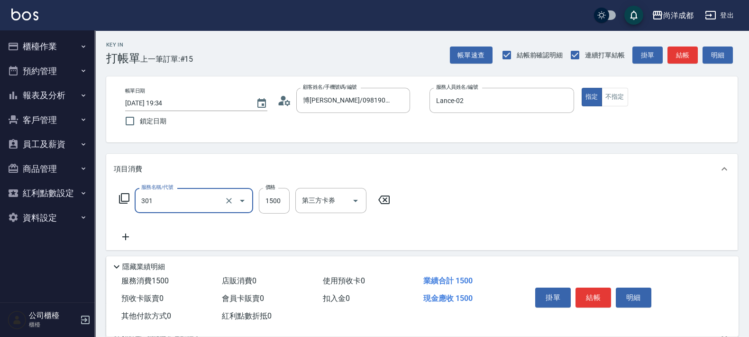
type input "燙髮(301)"
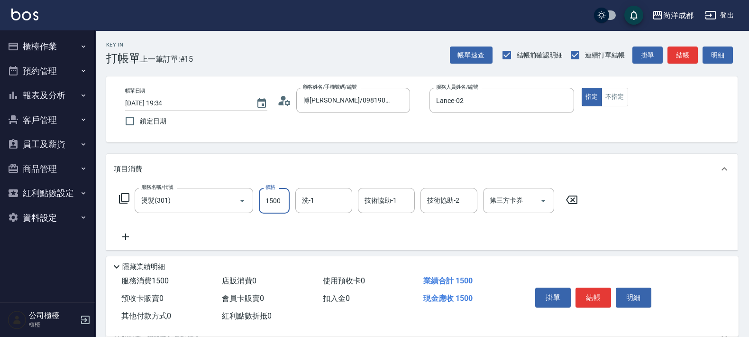
type input "0"
type input "482"
type input "480"
type input "4821"
type input "Ice-10"
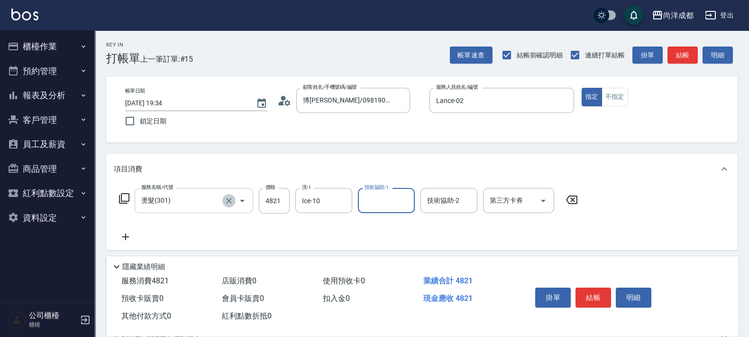
click at [228, 203] on icon "Clear" at bounding box center [228, 200] width 9 height 9
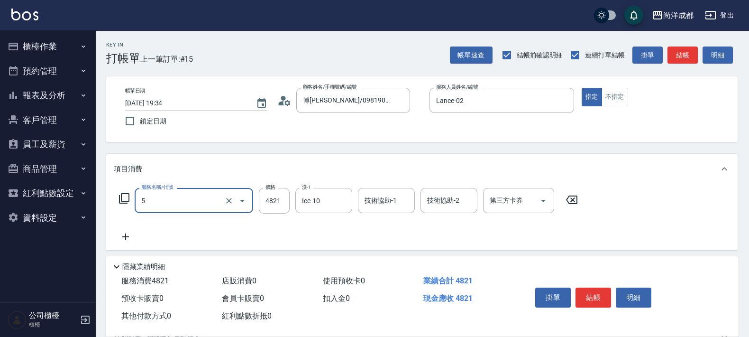
type input "50"
type input "0"
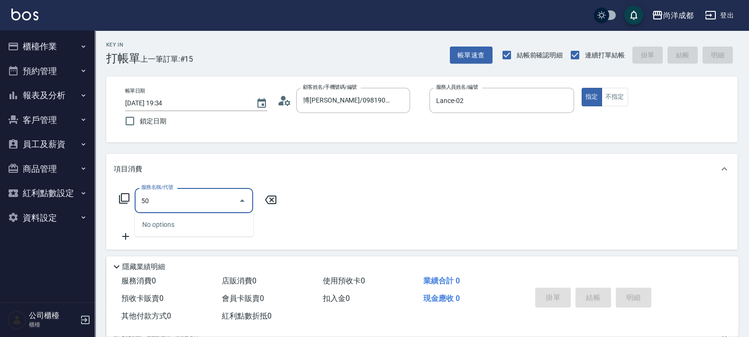
type input "501"
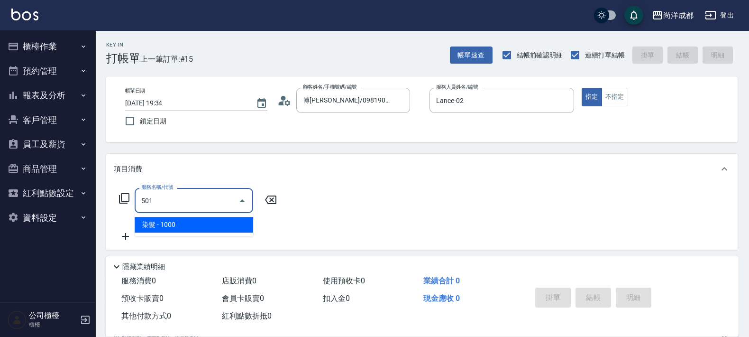
type input "100"
type input "染髮(501)"
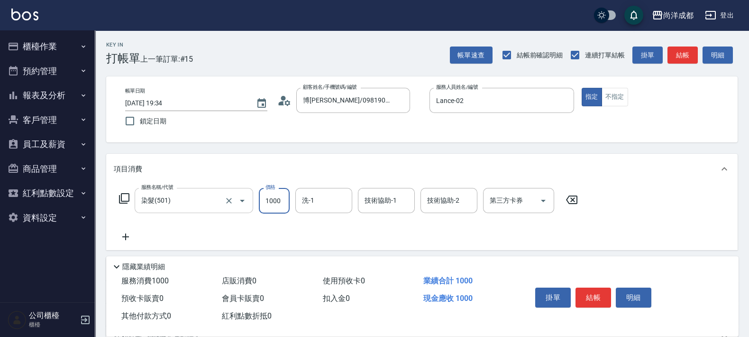
type input "4"
type input "0"
type input "482"
type input "40"
type input "4821"
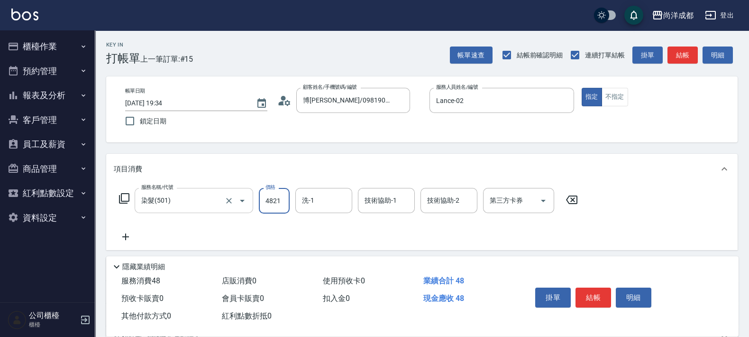
type input "480"
type input "4821"
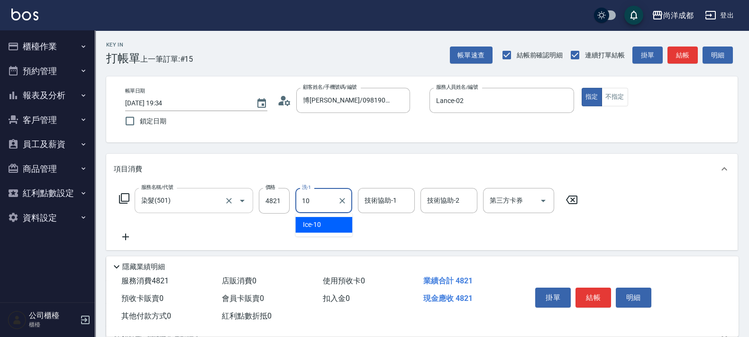
type input "Ice-10"
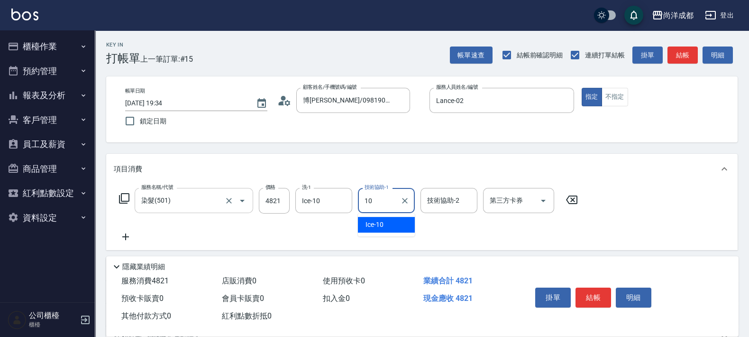
type input "Ice-10"
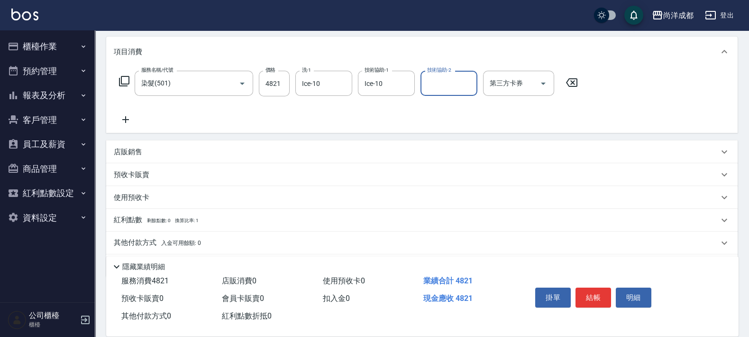
scroll to position [147, 0]
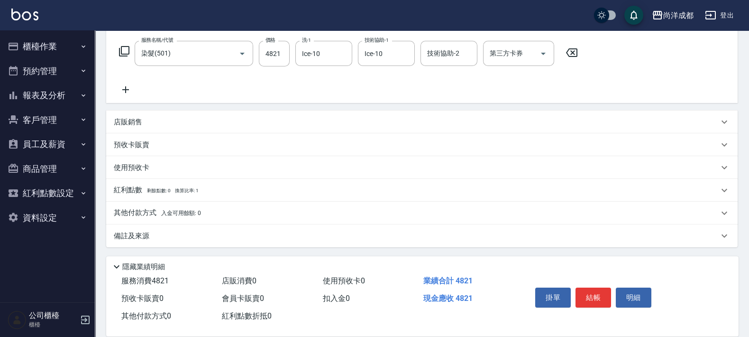
click at [147, 208] on p "其他付款方式 入金可用餘額: 0" at bounding box center [157, 213] width 87 height 10
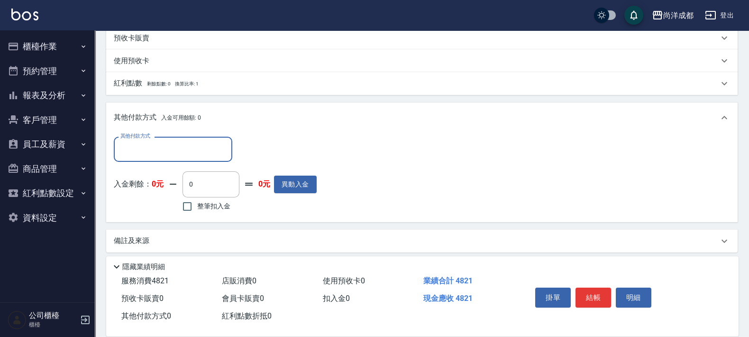
scroll to position [254, 0]
click at [163, 149] on input "其他付款方式" at bounding box center [173, 148] width 110 height 17
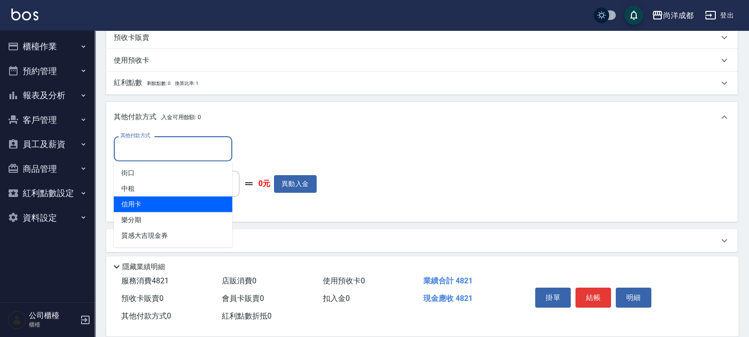
click at [154, 199] on span "信用卡" at bounding box center [173, 204] width 119 height 16
type input "信用卡"
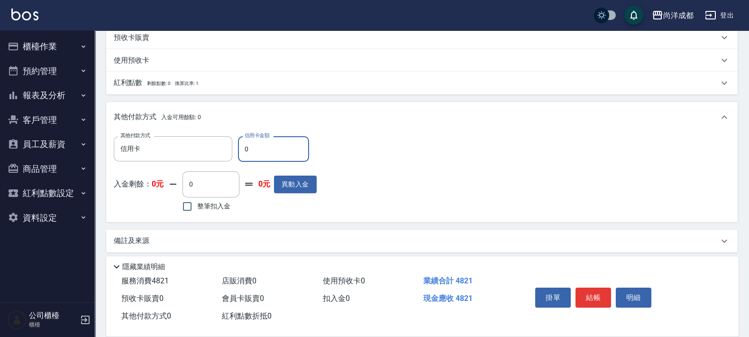
type input "44"
type input "480"
type input "48"
type input "430"
type input "4821"
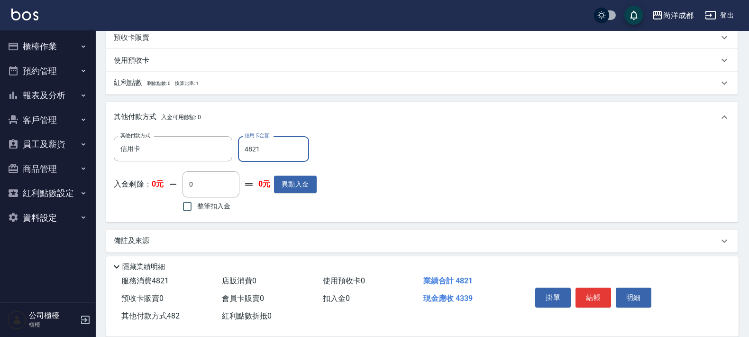
type input "0"
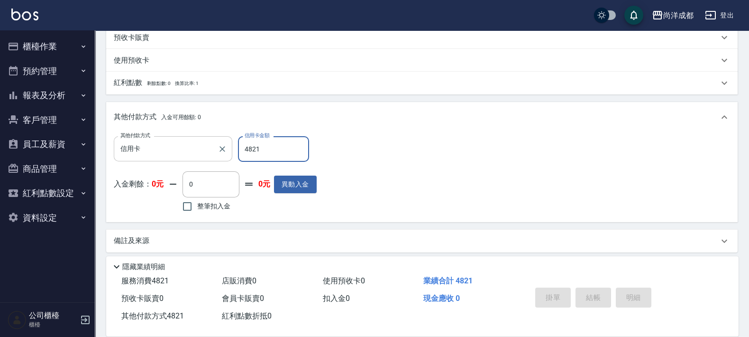
type input "[DATE] 19:36"
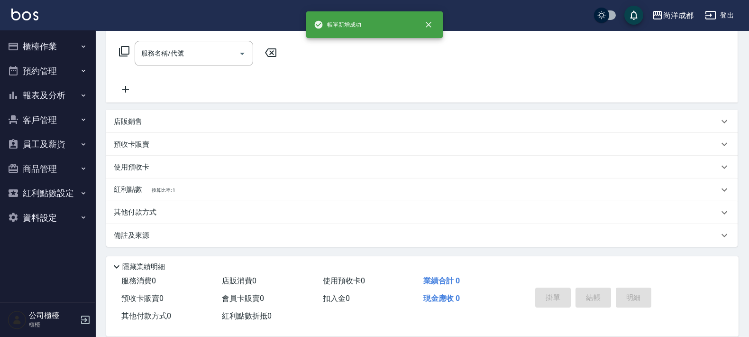
scroll to position [0, 0]
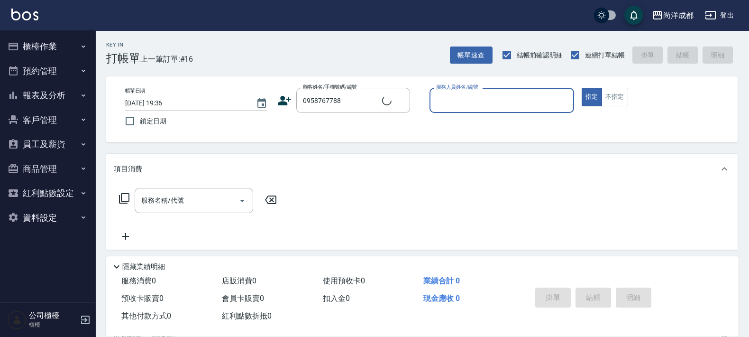
type input "[PERSON_NAME]/0958767788/null"
type input "Lance-02"
click at [582, 88] on button "指定" at bounding box center [592, 97] width 20 height 18
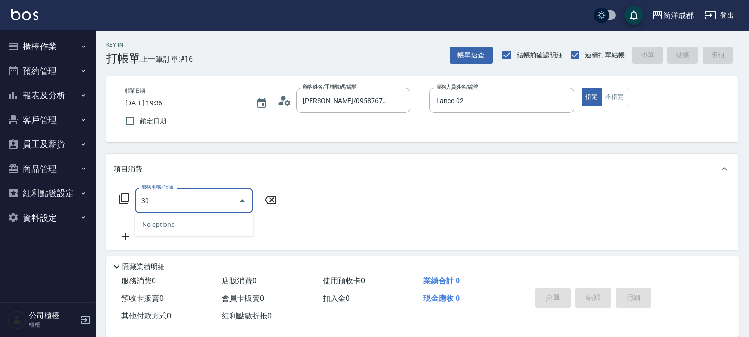
type input "301"
type input "150"
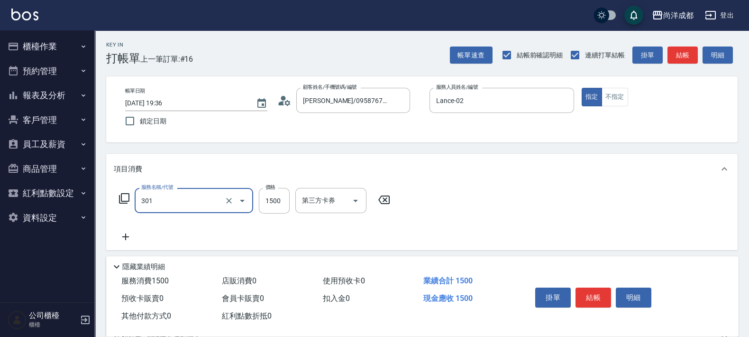
type input "燙髮(301)"
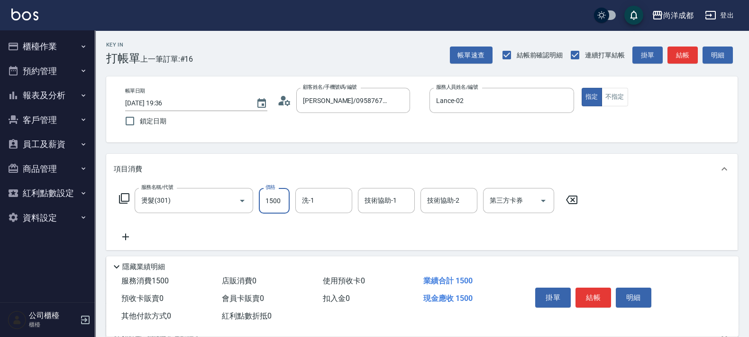
type input "0"
type input "333"
type input "30"
type input "3339"
type input "330"
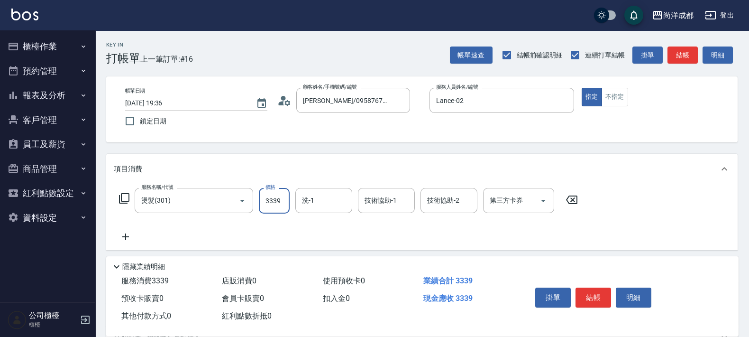
type input "3339"
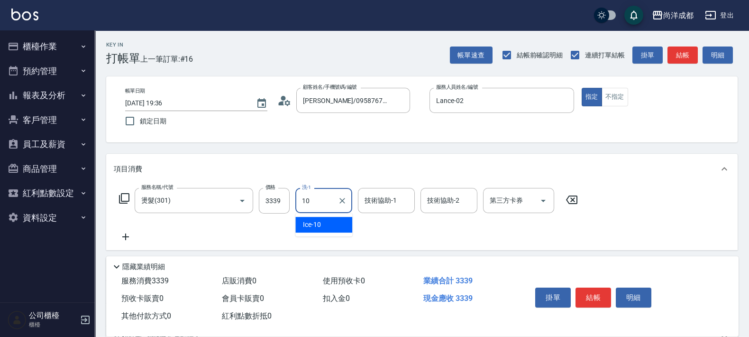
type input "Ice-10"
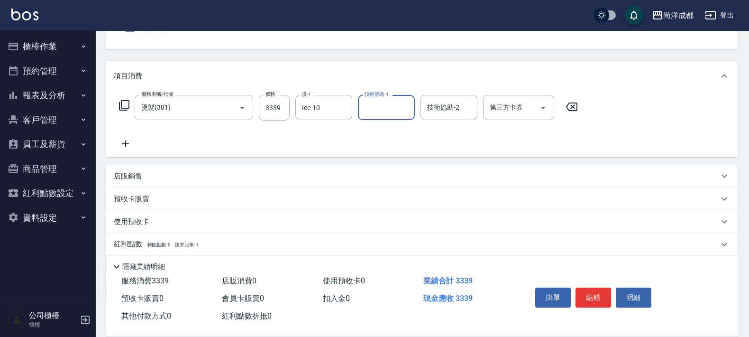
scroll to position [147, 0]
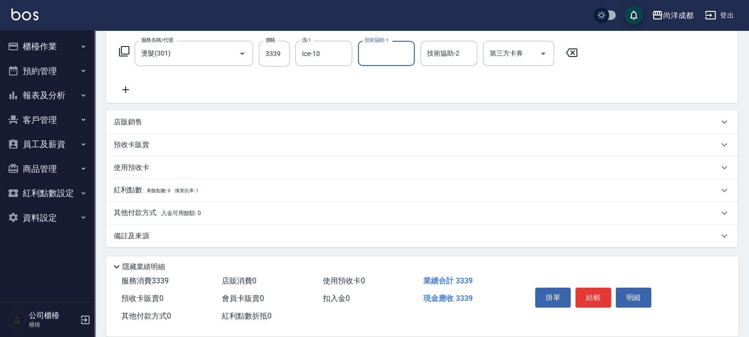
click at [136, 215] on p "其他付款方式 入金可用餘額: 0" at bounding box center [157, 213] width 87 height 10
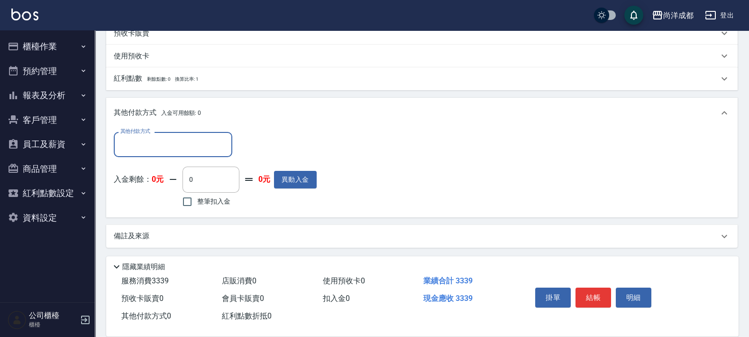
scroll to position [258, 0]
click at [178, 153] on div "其他付款方式" at bounding box center [173, 144] width 119 height 25
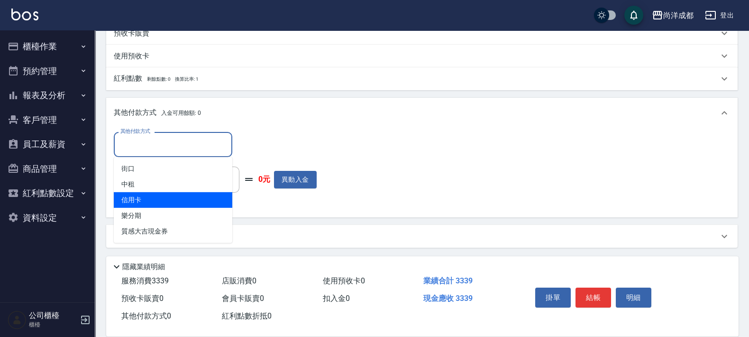
click at [184, 197] on span "信用卡" at bounding box center [173, 200] width 119 height 16
type input "信用卡"
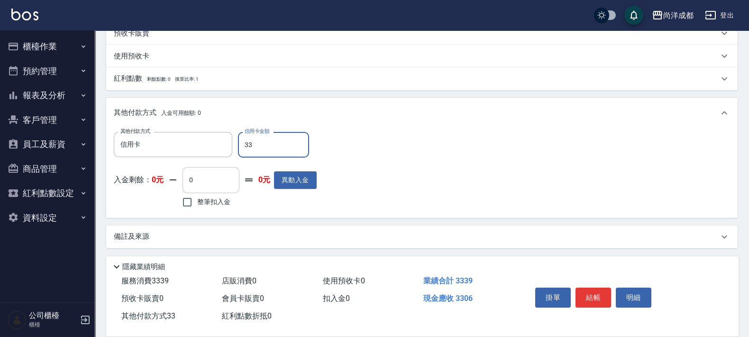
type input "333"
type input "0"
type input "3339"
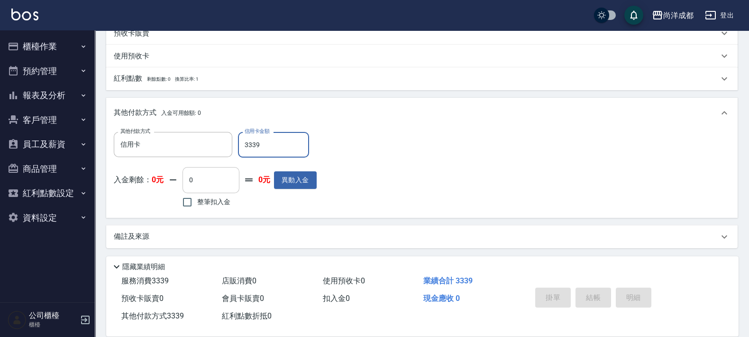
type input "[DATE] 19:37"
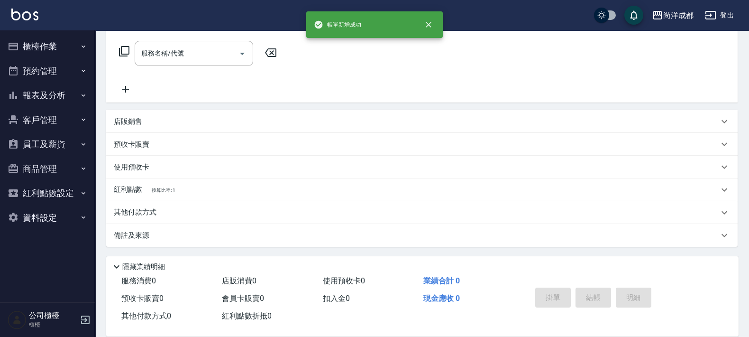
scroll to position [0, 0]
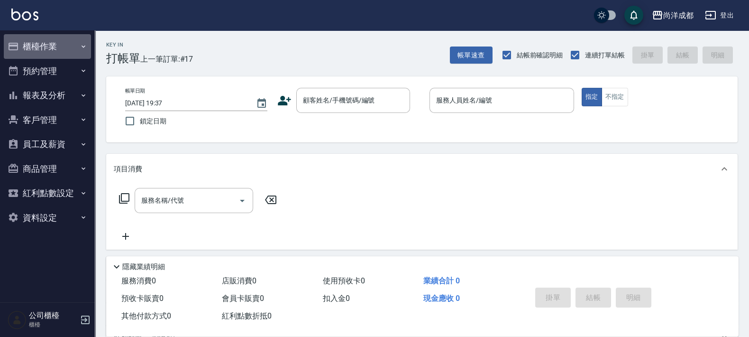
click at [41, 39] on button "櫃檯作業" at bounding box center [47, 46] width 87 height 25
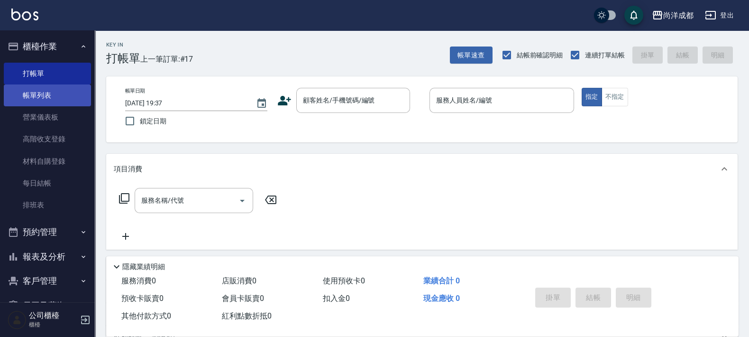
click at [53, 92] on link "帳單列表" at bounding box center [47, 95] width 87 height 22
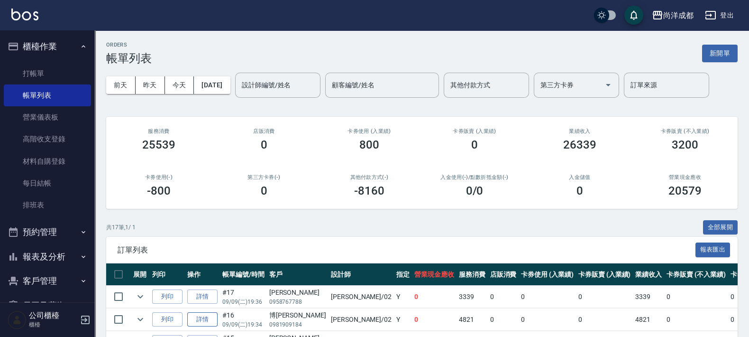
click at [206, 313] on link "詳情" at bounding box center [202, 319] width 30 height 15
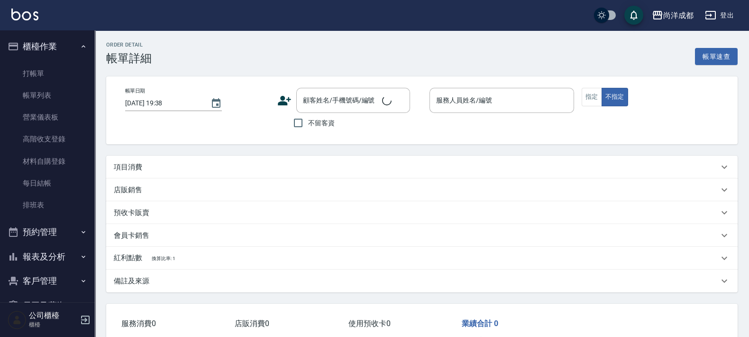
type input "[DATE] 19:34"
type input "Lance-02"
type input "0"
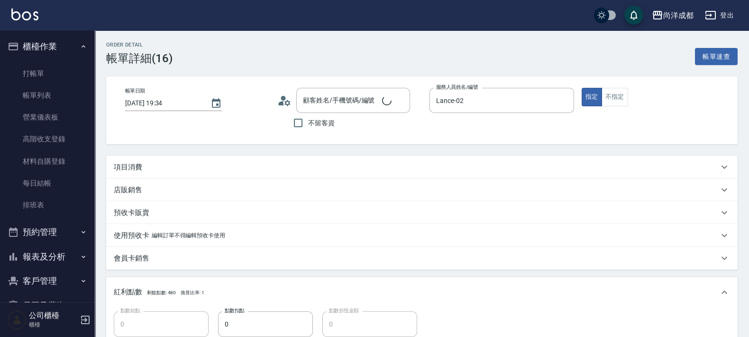
click at [131, 163] on p "項目消費" at bounding box center [128, 167] width 28 height 10
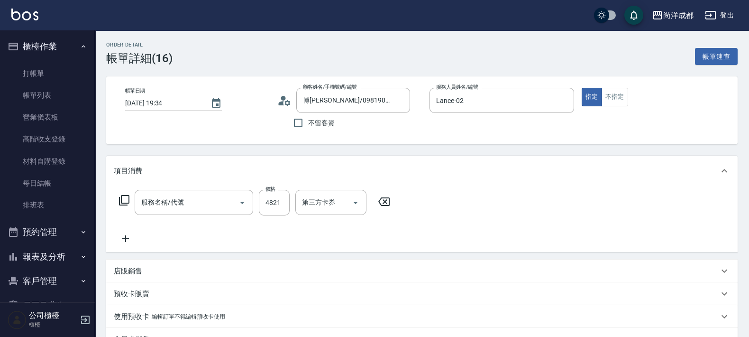
type input "博[PERSON_NAME]/0981909184/"
type input "染髮(501)"
click at [282, 202] on input "4821" at bounding box center [274, 203] width 31 height 26
type input "3"
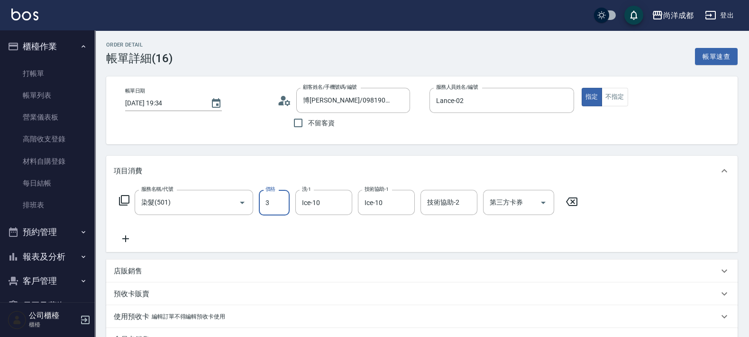
type input "0"
type input "398"
type input "390"
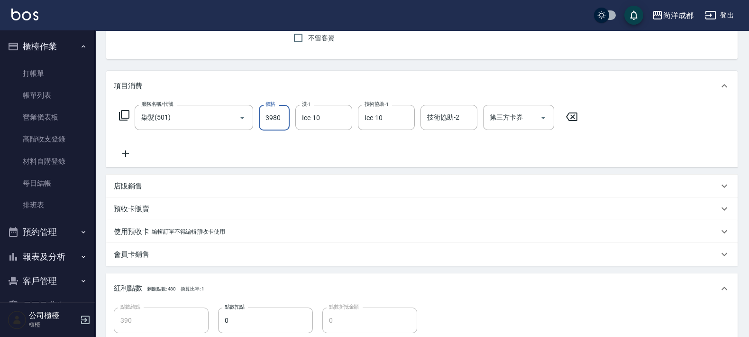
scroll to position [118, 0]
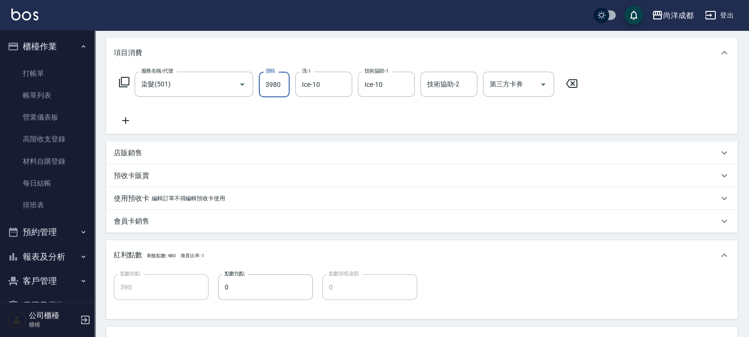
type input "3980"
click at [126, 115] on icon at bounding box center [126, 120] width 24 height 11
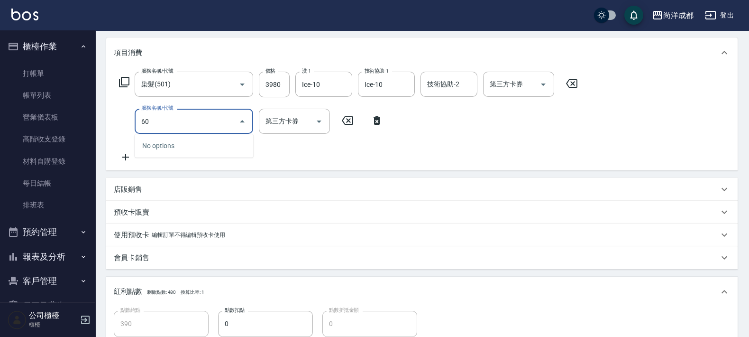
type input "601"
type input "490"
type input "自備護髮(1000以上)(601)"
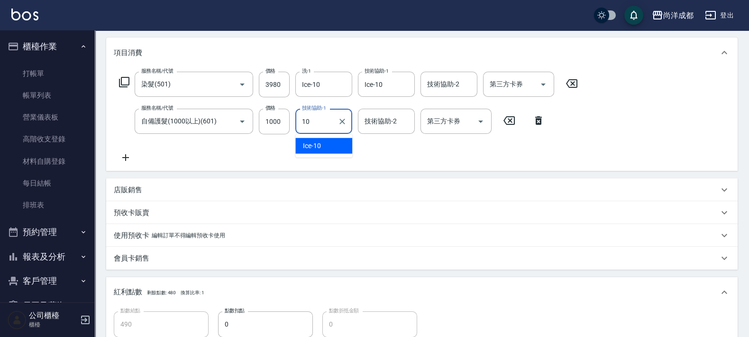
type input "Ice-10"
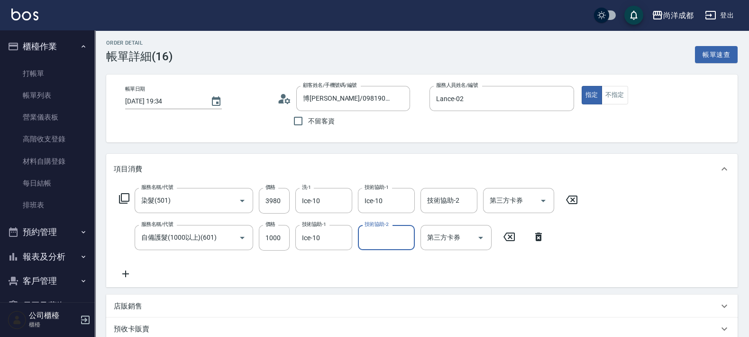
scroll to position [0, 0]
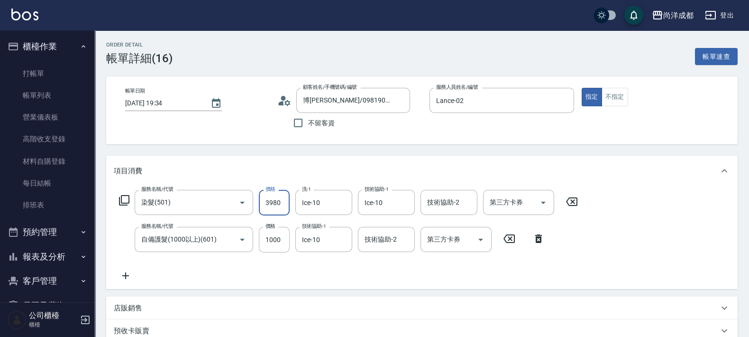
click at [278, 211] on input "3980" at bounding box center [274, 203] width 31 height 26
type input "3"
type input "100"
type input "382"
type input "480"
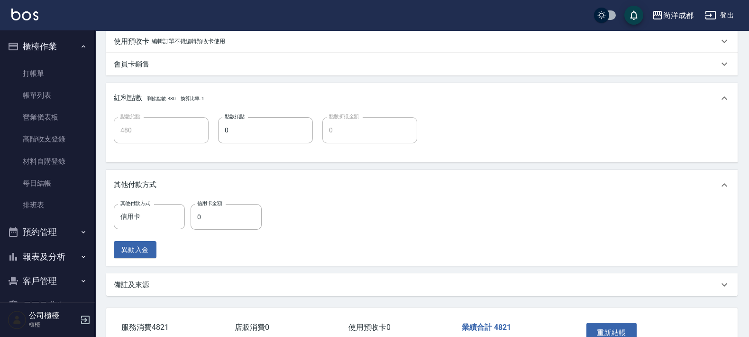
scroll to position [372, 0]
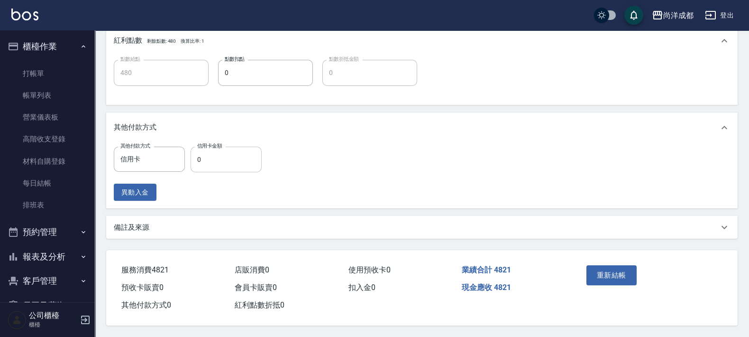
type input "3821"
click at [248, 159] on input "0" at bounding box center [226, 159] width 71 height 26
type input "48"
type input "470"
type input "482"
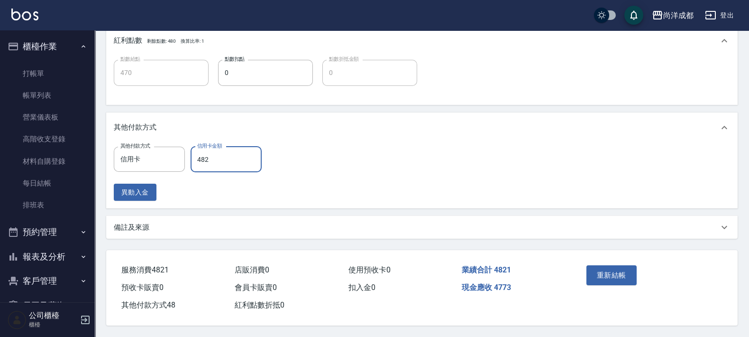
type input "430"
type input "4821"
type input "0"
type input "4821"
click at [619, 277] on button "重新結帳" at bounding box center [611, 275] width 50 height 20
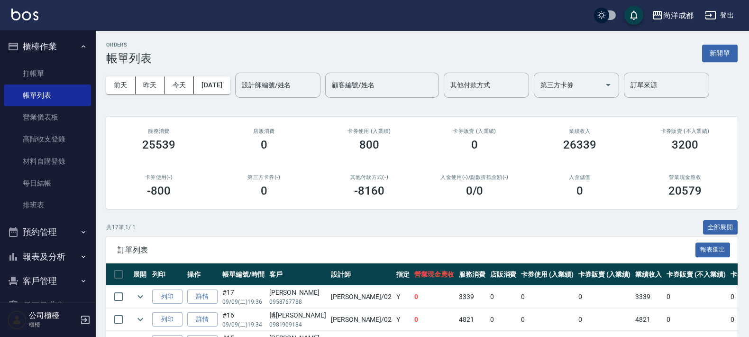
click at [51, 249] on button "報表及分析" at bounding box center [47, 256] width 87 height 25
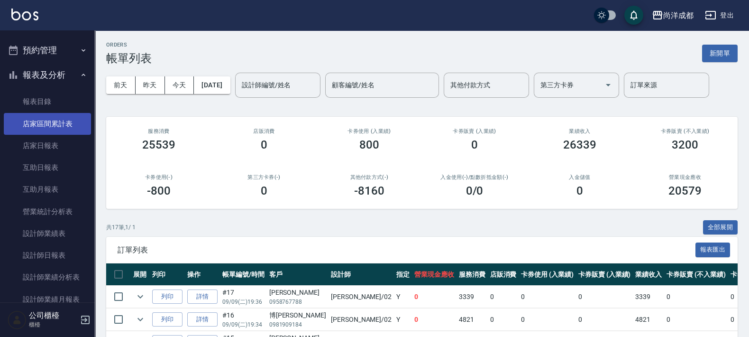
scroll to position [178, 0]
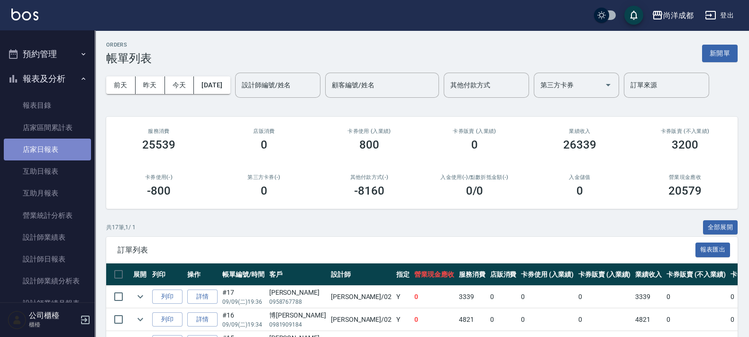
click at [52, 145] on link "店家日報表" at bounding box center [47, 149] width 87 height 22
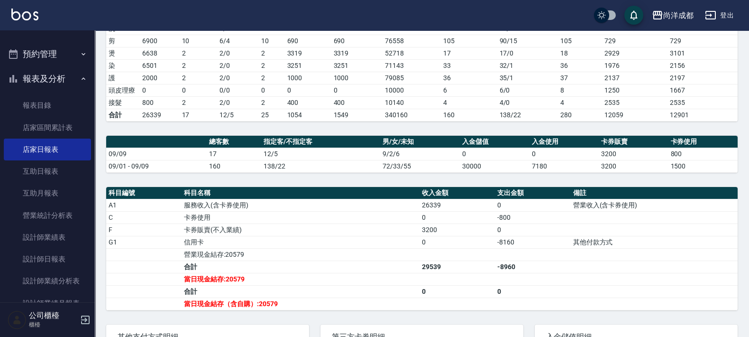
scroll to position [237, 0]
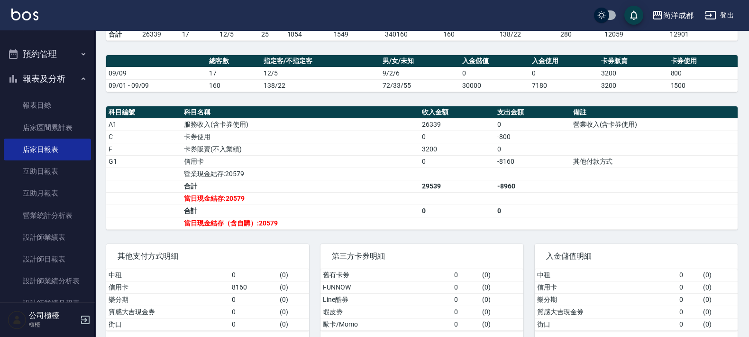
click at [55, 81] on button "報表及分析" at bounding box center [47, 78] width 87 height 25
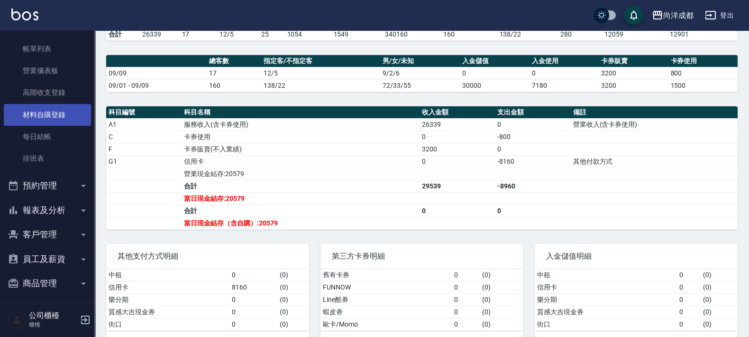
scroll to position [0, 0]
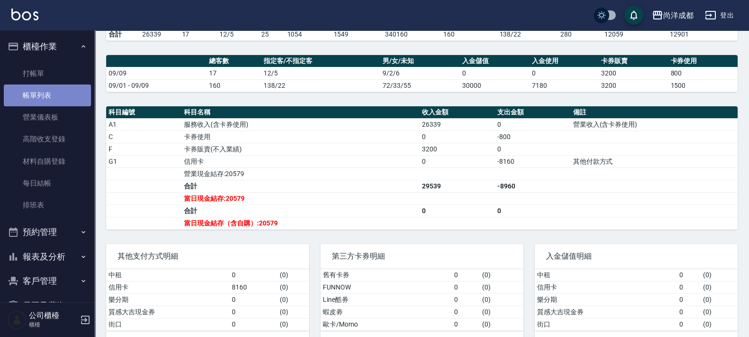
click at [61, 96] on link "帳單列表" at bounding box center [47, 95] width 87 height 22
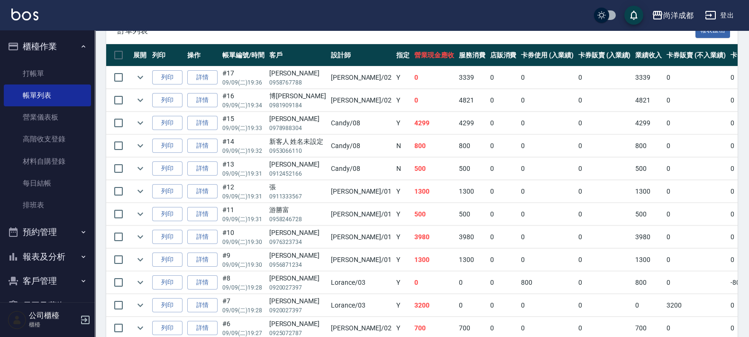
scroll to position [237, 0]
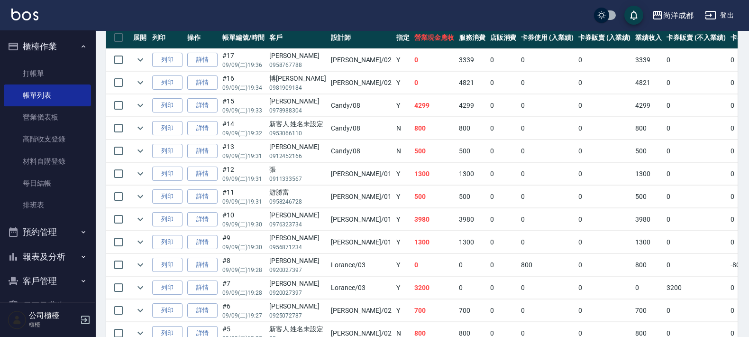
click at [46, 263] on button "報表及分析" at bounding box center [47, 256] width 87 height 25
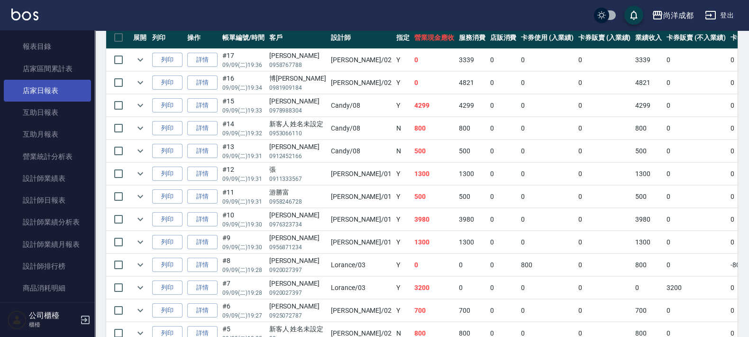
click at [52, 86] on link "店家日報表" at bounding box center [47, 91] width 87 height 22
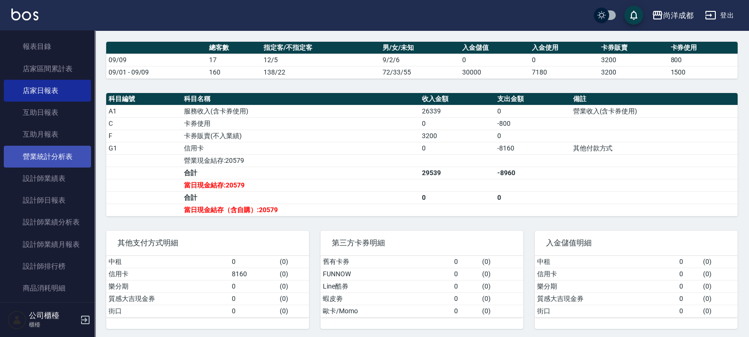
scroll to position [296, 0]
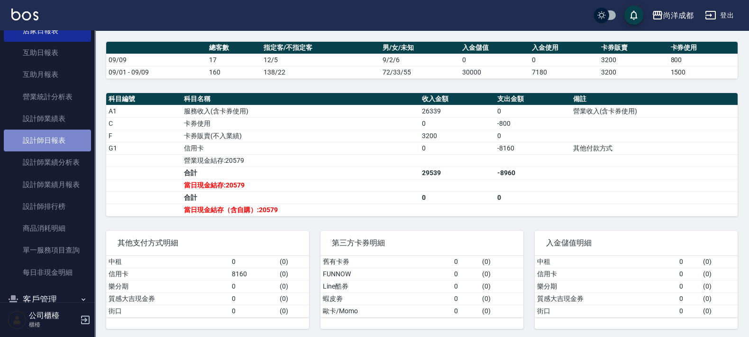
click at [51, 146] on link "設計師日報表" at bounding box center [47, 140] width 87 height 22
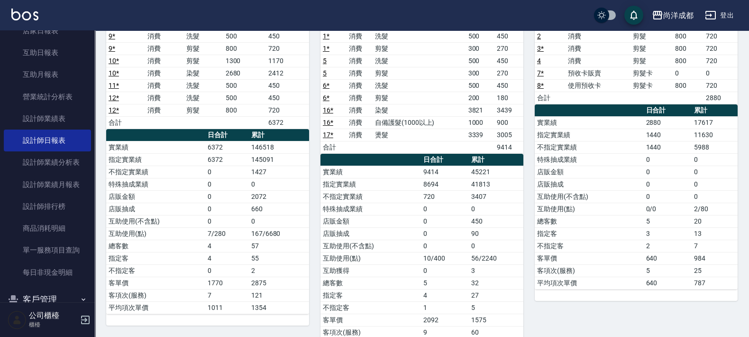
scroll to position [155, 0]
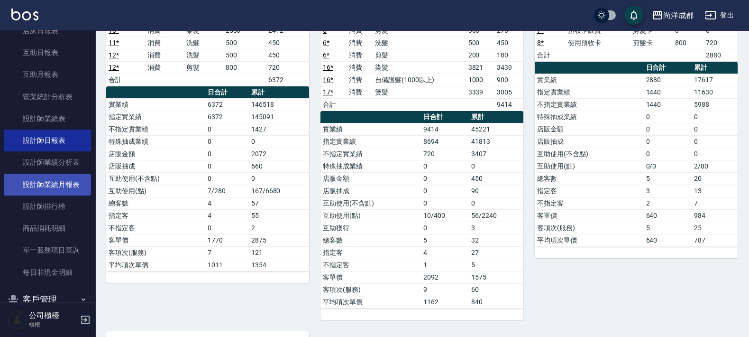
click at [52, 182] on link "設計師業績月報表" at bounding box center [47, 185] width 87 height 22
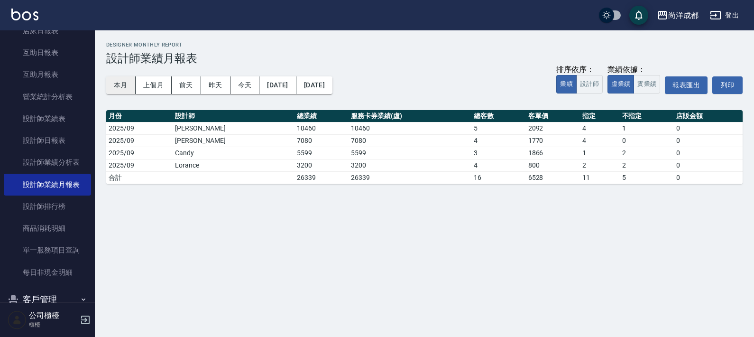
click at [130, 89] on button "本月" at bounding box center [120, 85] width 29 height 18
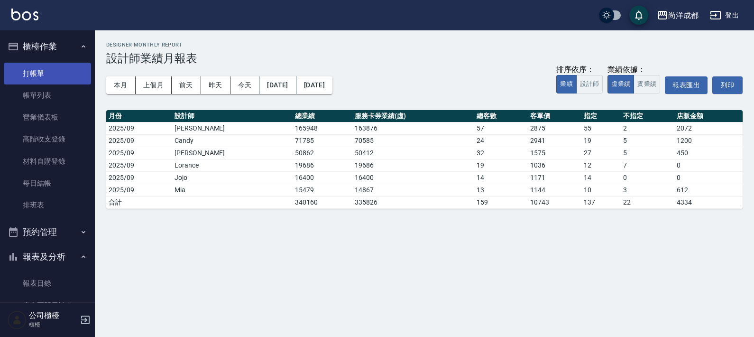
click at [43, 78] on link "打帳單" at bounding box center [47, 74] width 87 height 22
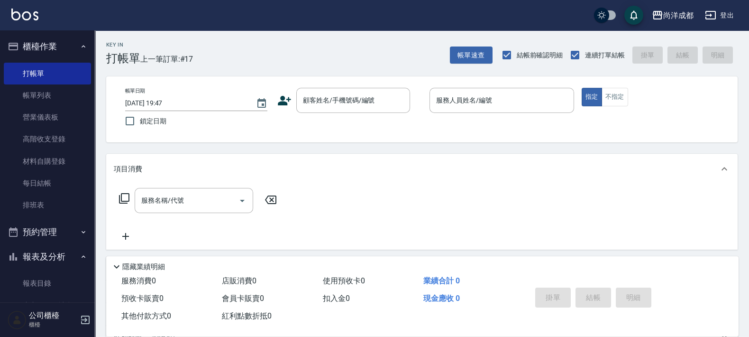
click at [364, 25] on div "尚洋成都 登出" at bounding box center [374, 15] width 749 height 30
click at [59, 183] on link "每日結帳" at bounding box center [47, 183] width 87 height 22
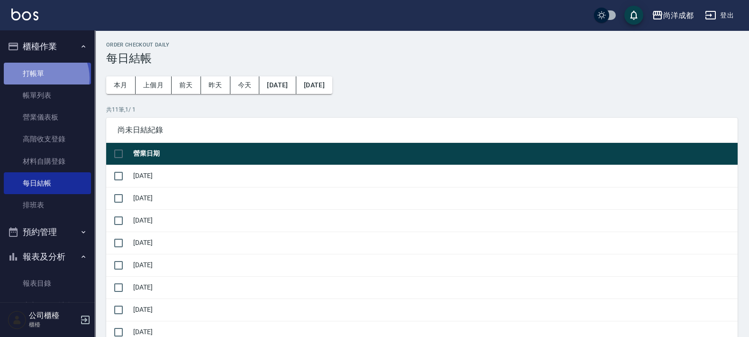
click at [40, 78] on link "打帳單" at bounding box center [47, 74] width 87 height 22
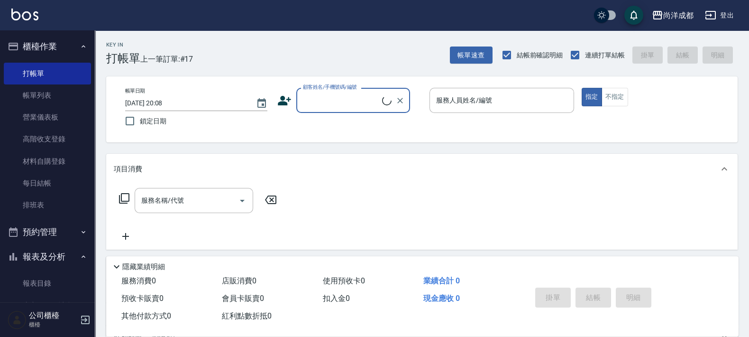
click at [55, 252] on button "報表及分析" at bounding box center [47, 256] width 87 height 25
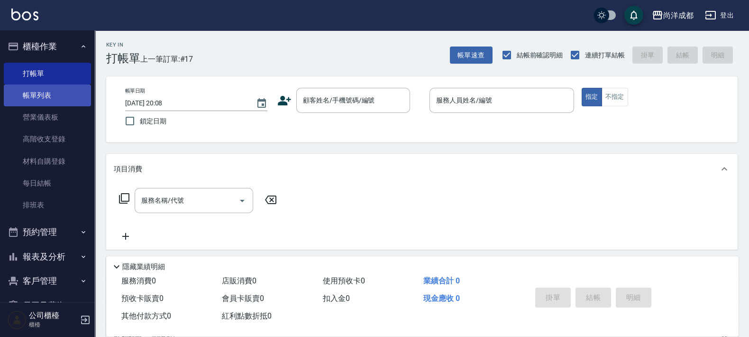
click at [46, 95] on link "帳單列表" at bounding box center [47, 95] width 87 height 22
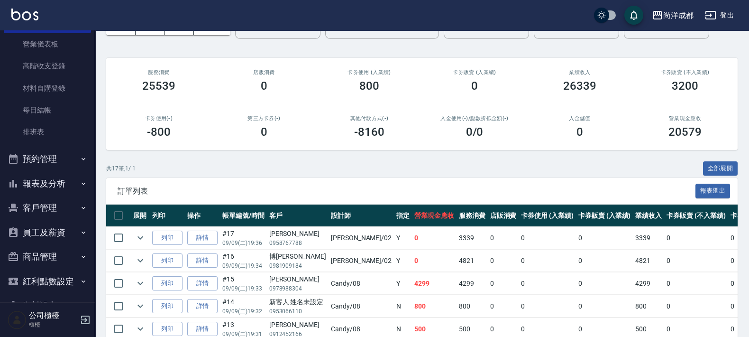
scroll to position [99, 0]
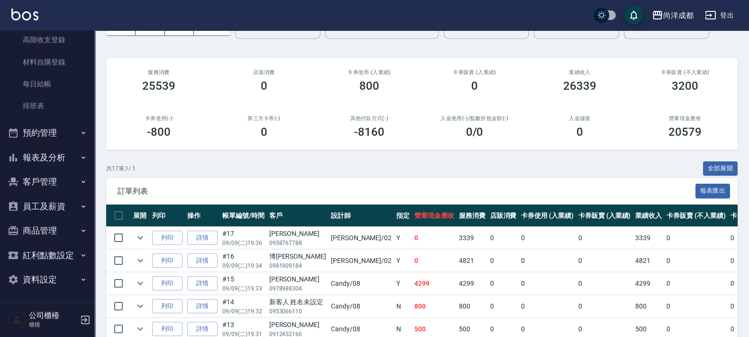
click at [19, 159] on button "報表及分析" at bounding box center [47, 157] width 87 height 25
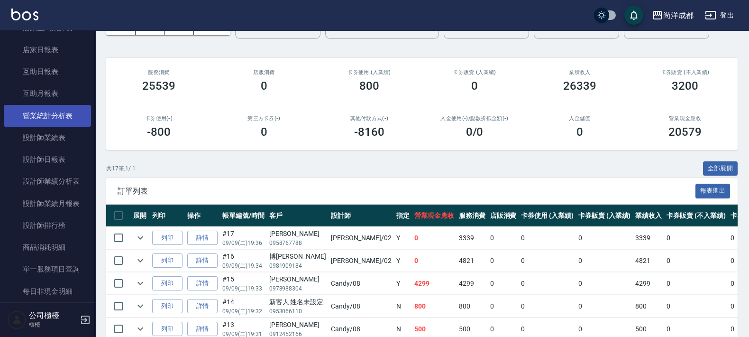
scroll to position [218, 0]
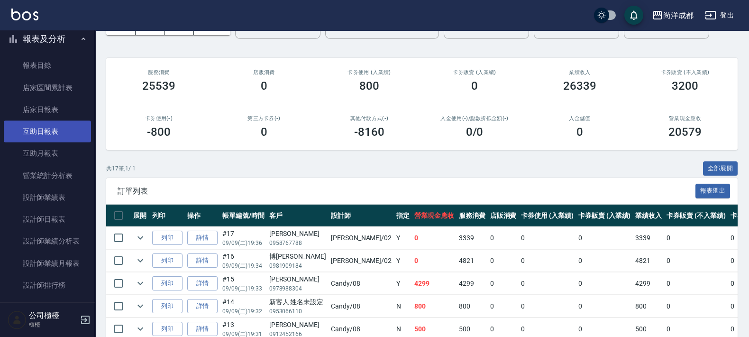
click at [55, 121] on link "互助日報表" at bounding box center [47, 131] width 87 height 22
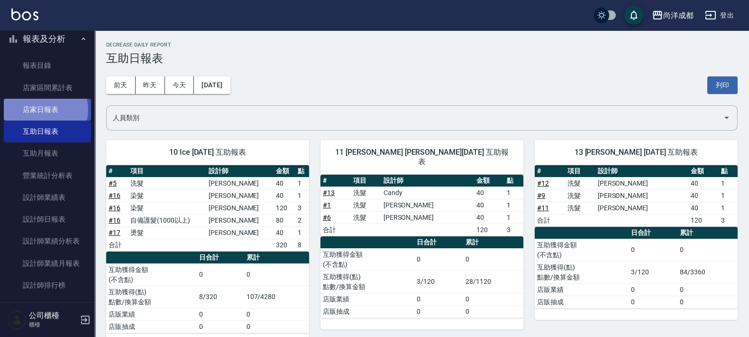
click at [45, 109] on link "店家日報表" at bounding box center [47, 110] width 87 height 22
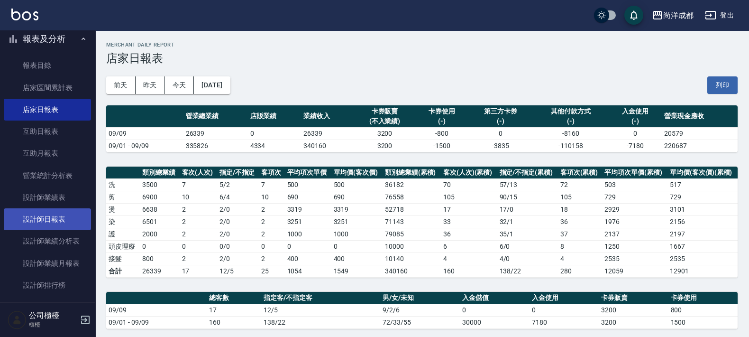
click at [64, 220] on link "設計師日報表" at bounding box center [47, 219] width 87 height 22
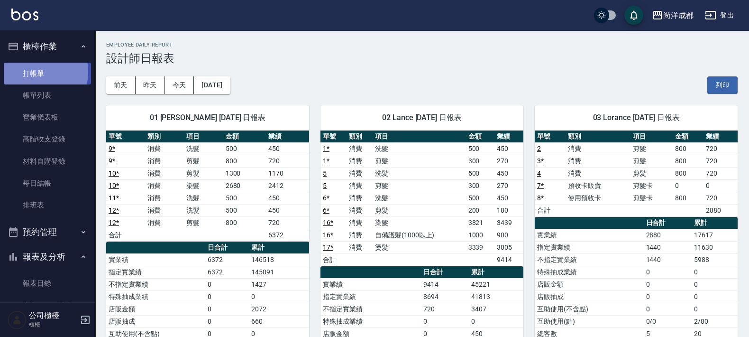
click at [31, 72] on link "打帳單" at bounding box center [47, 74] width 87 height 22
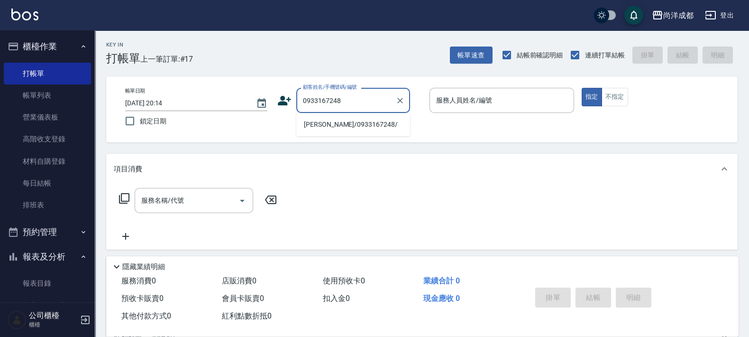
click at [346, 128] on li "[PERSON_NAME]/0933167248/" at bounding box center [353, 125] width 114 height 16
type input "[PERSON_NAME]/0933167248/"
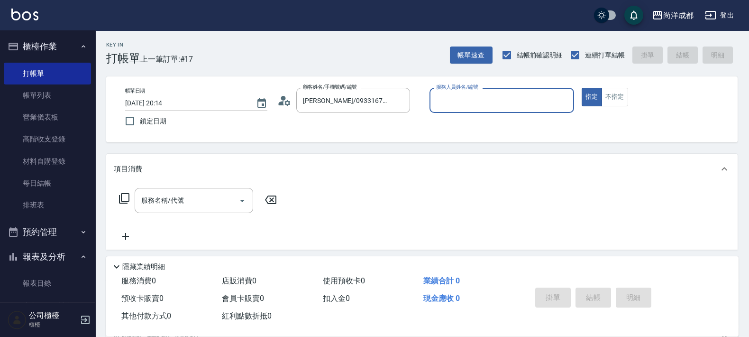
type input "[PERSON_NAME]-01"
click at [582, 88] on button "指定" at bounding box center [592, 97] width 20 height 18
type button "true"
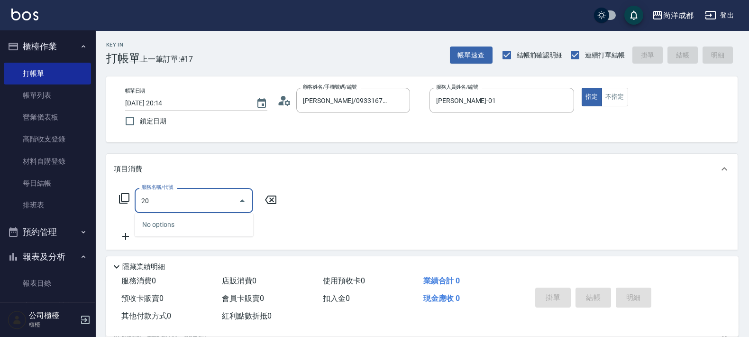
type input "201"
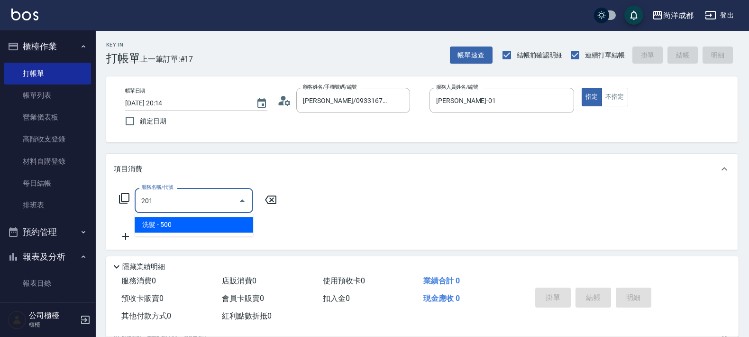
type input "50"
type input "洗髮(201)"
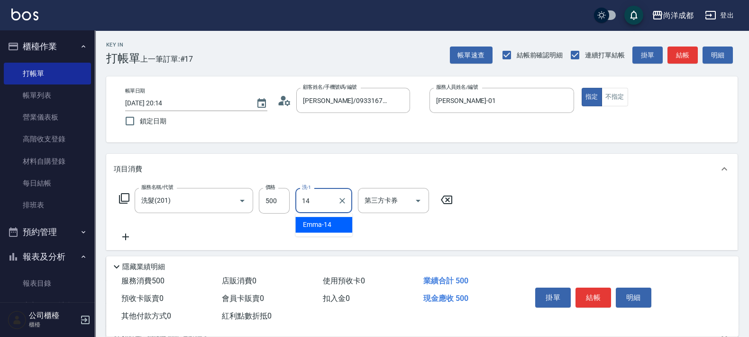
type input "Emma-14"
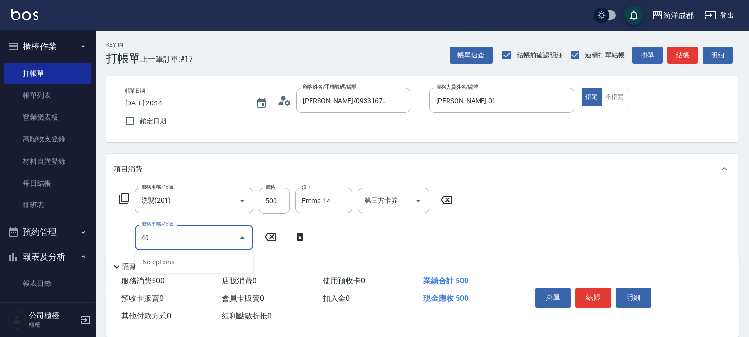
type input "401"
type input "70"
type input "剪髮(401)"
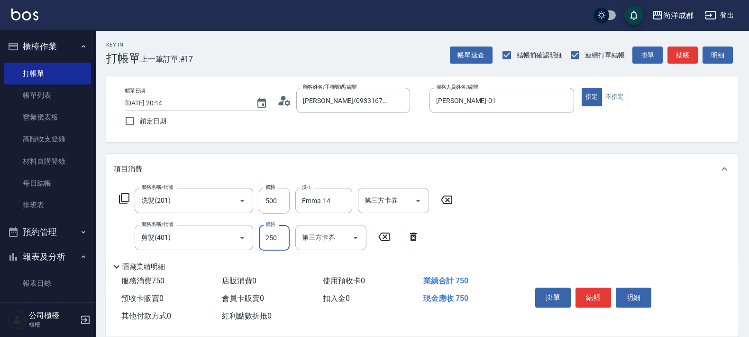
type input "8"
type input "50"
type input "80"
type input "130"
type input "800"
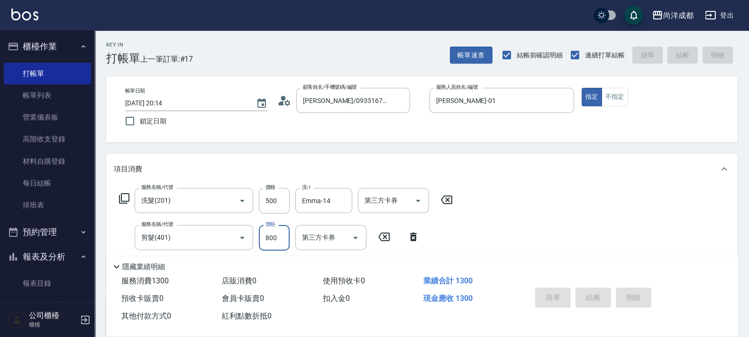
type input "[DATE] 20:15"
type input "0"
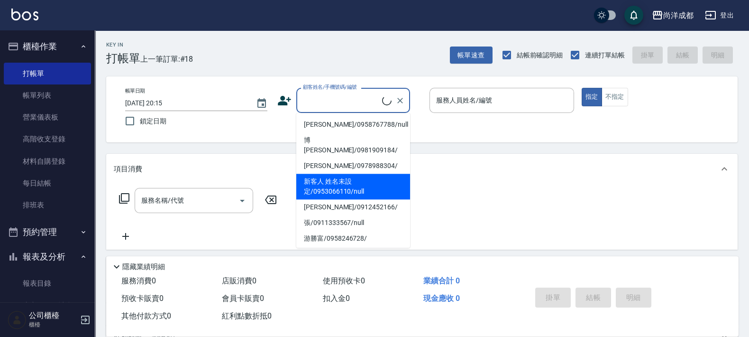
type input "[PERSON_NAME]/0958767788/null"
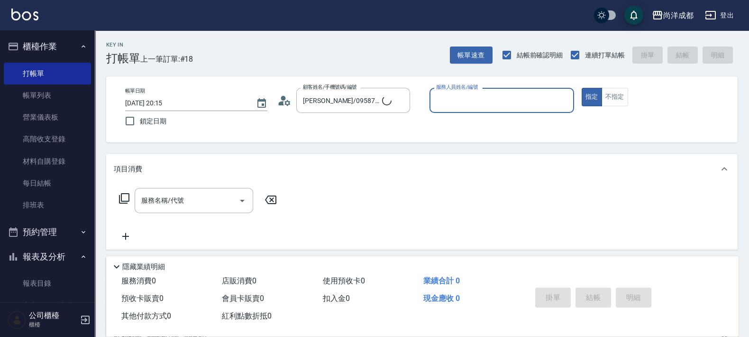
type input "Lance-02"
type input "[PERSON_NAME]/0909383662/"
click at [402, 100] on icon "Clear" at bounding box center [399, 100] width 9 height 9
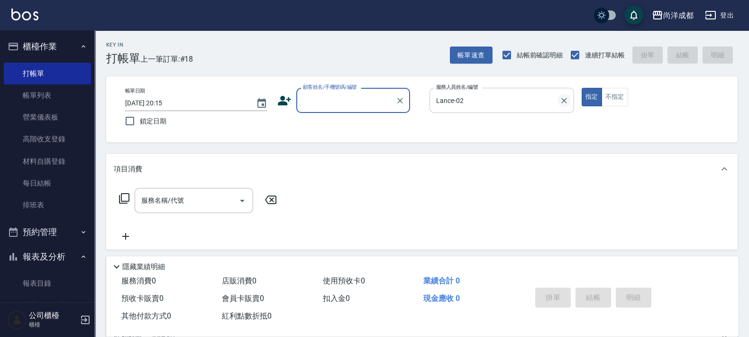
click at [563, 102] on icon "Clear" at bounding box center [563, 100] width 9 height 9
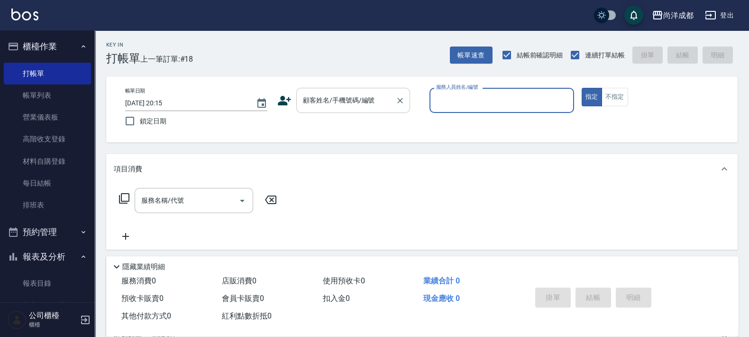
click at [364, 90] on div "顧客姓名/手機號碼/編號" at bounding box center [353, 100] width 114 height 25
type input "[PERSON_NAME]/0955554877/null"
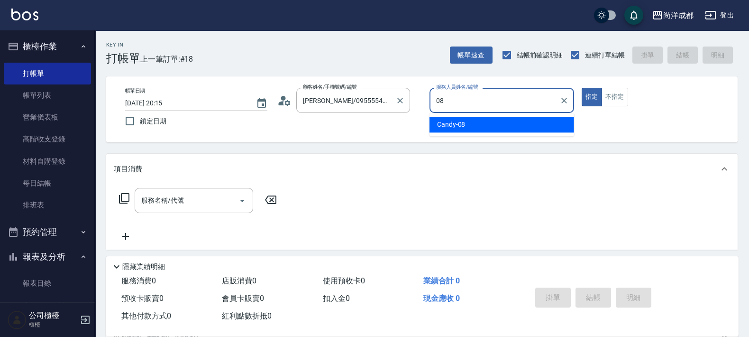
type input "Candy-08"
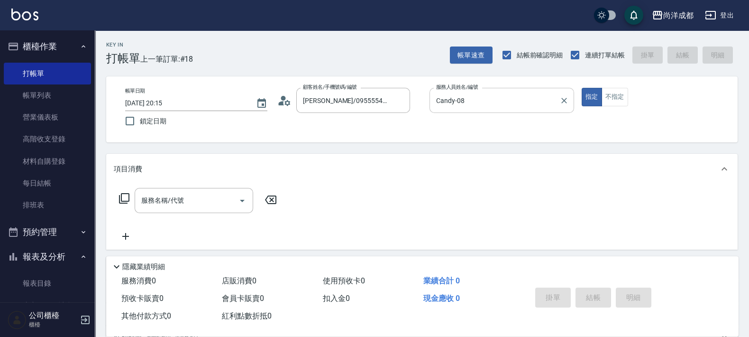
click at [286, 95] on icon at bounding box center [284, 100] width 14 height 14
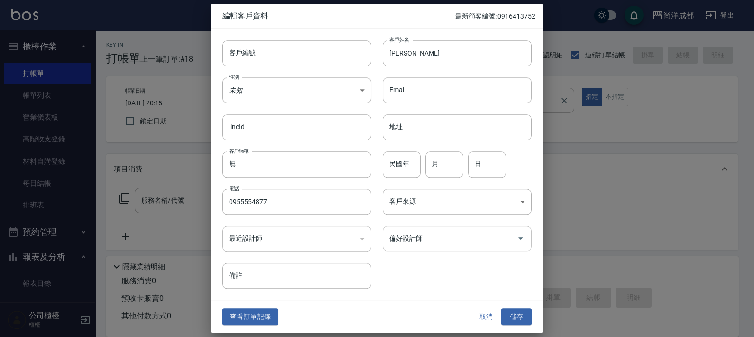
click at [431, 245] on input "偏好設計師" at bounding box center [450, 238] width 126 height 17
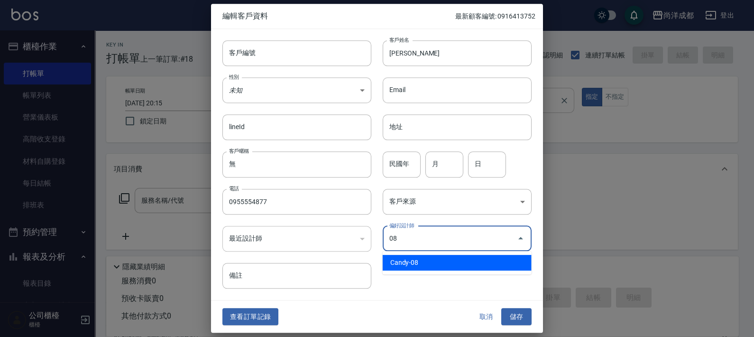
type input "Candy"
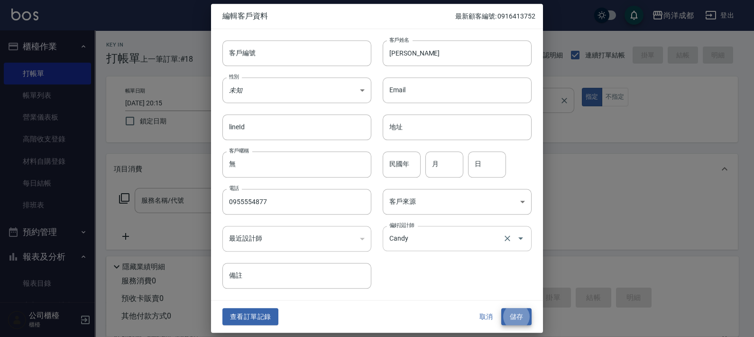
click at [501, 308] on button "儲存" at bounding box center [516, 317] width 30 height 18
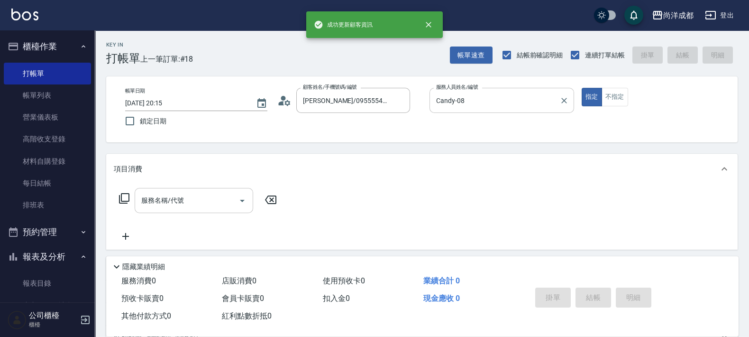
click at [199, 210] on div "服務名稱/代號" at bounding box center [194, 200] width 119 height 25
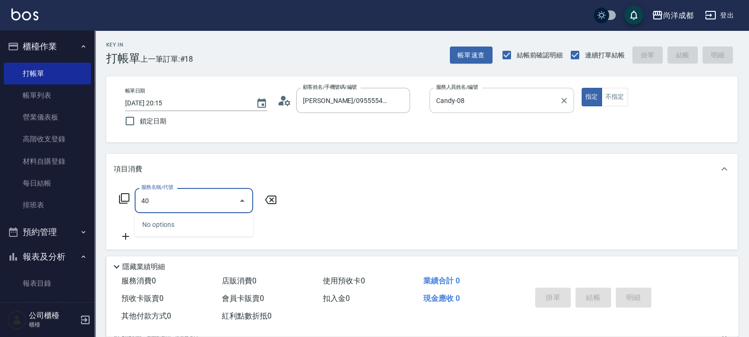
type input "401"
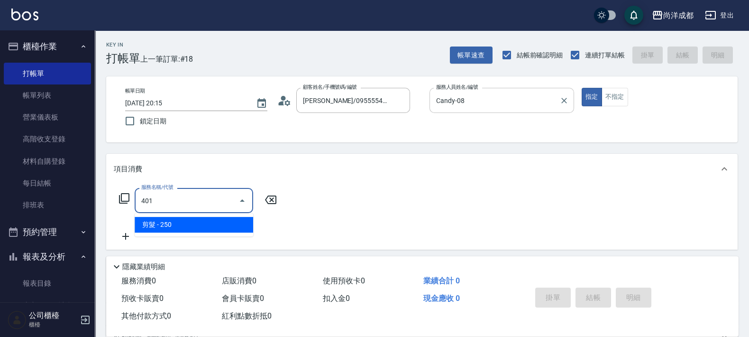
type input "20"
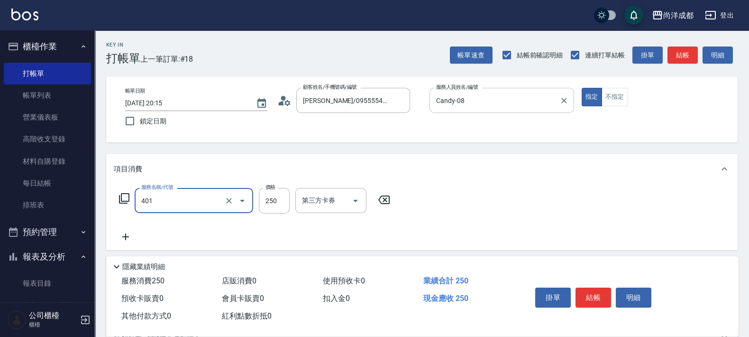
type input "剪髮(401)"
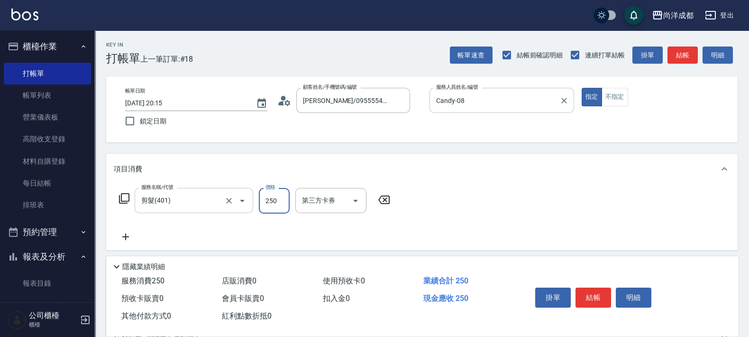
type input "6"
type input "0"
type input "600"
type input "60"
type input "600"
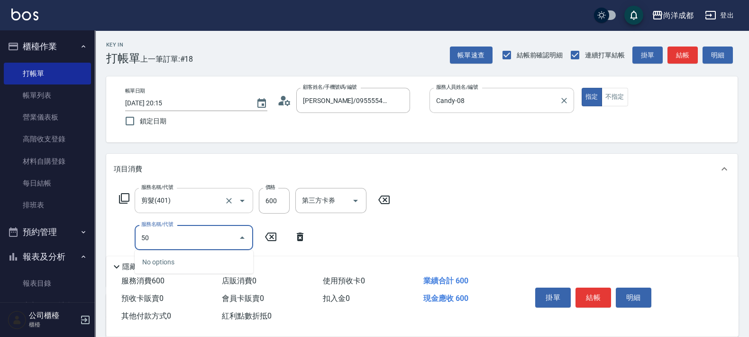
type input "501"
type input "160"
type input "染髮(501)"
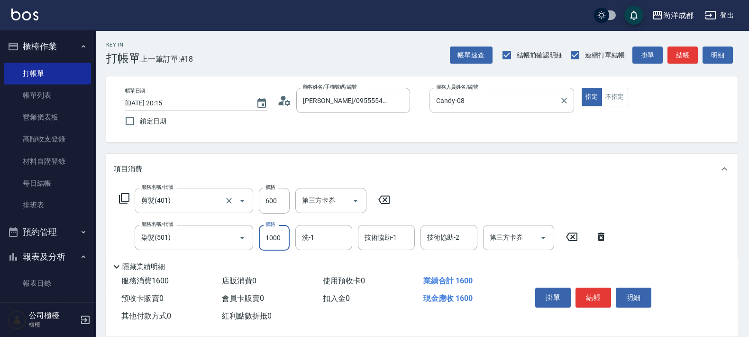
type input "1"
type input "60"
type input "119"
type input "170"
type input "1199"
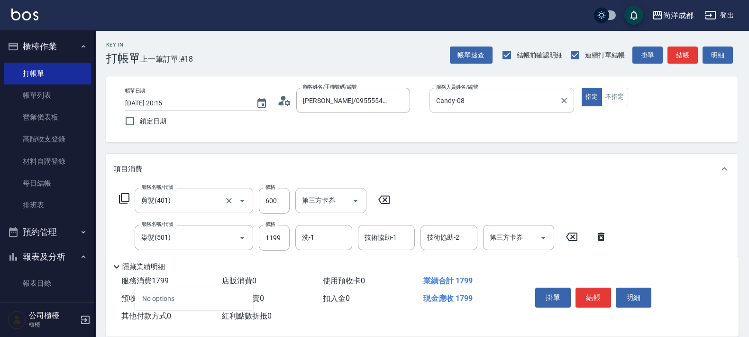
type input "601"
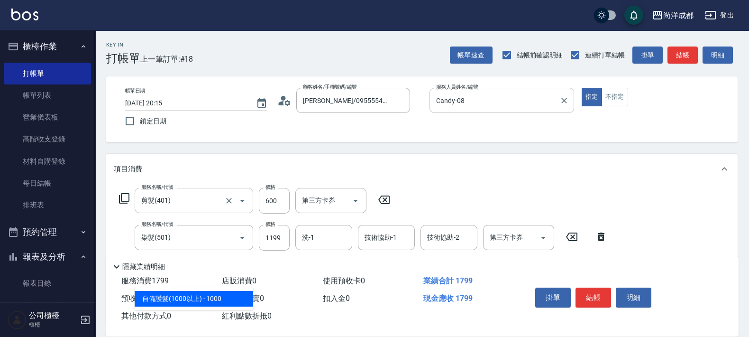
type input "270"
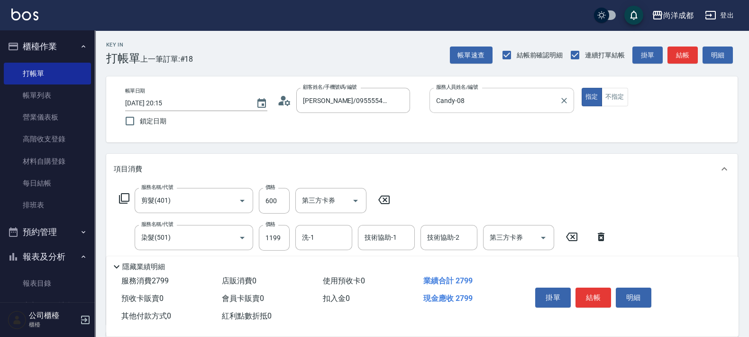
scroll to position [221, 0]
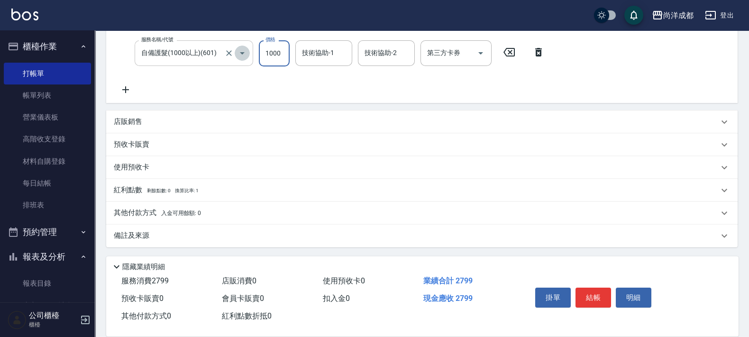
click at [239, 52] on icon "Open" at bounding box center [242, 52] width 11 height 11
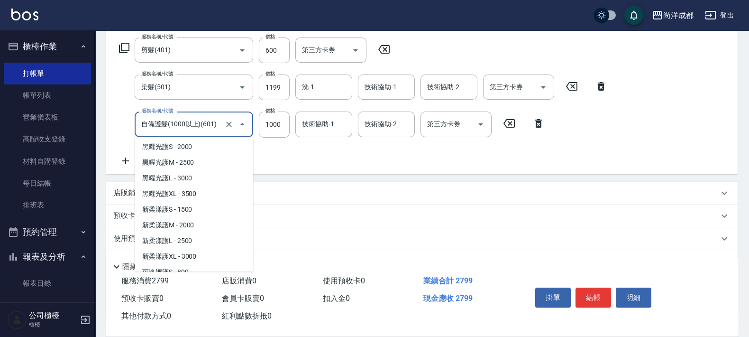
scroll to position [412, 0]
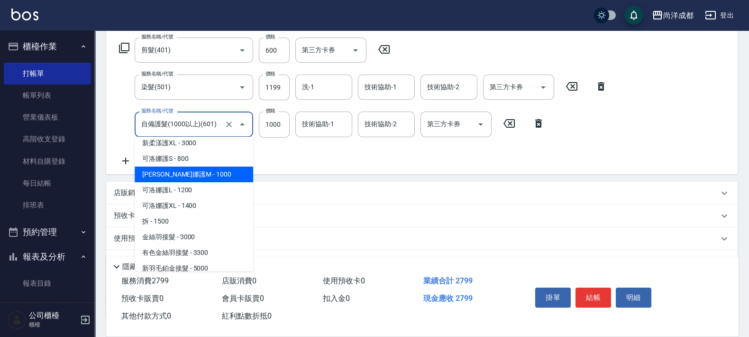
click at [196, 172] on span "[PERSON_NAME]娜護M - 1000" at bounding box center [194, 174] width 119 height 16
type input "[PERSON_NAME]護M(618)"
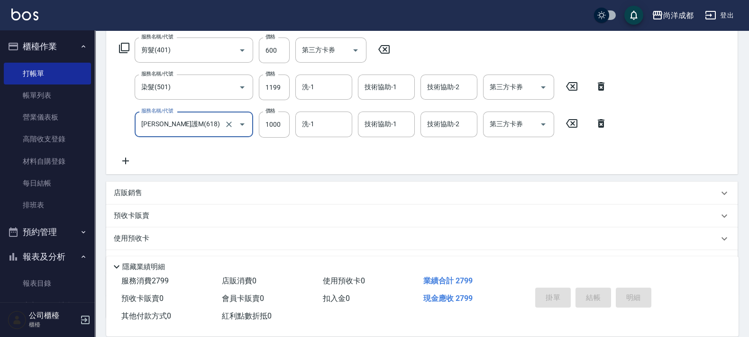
type input "[DATE] 20:29"
type input "0"
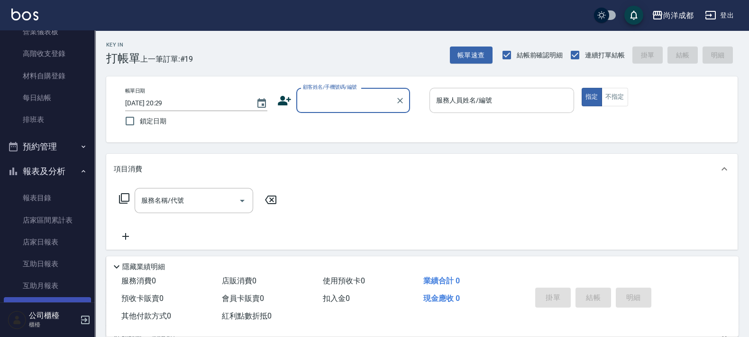
scroll to position [178, 0]
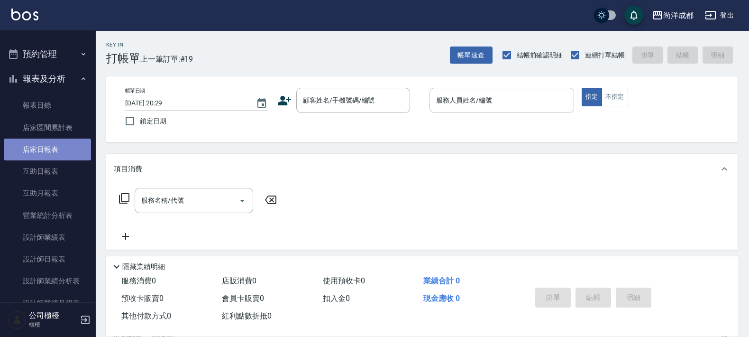
click at [54, 155] on link "店家日報表" at bounding box center [47, 149] width 87 height 22
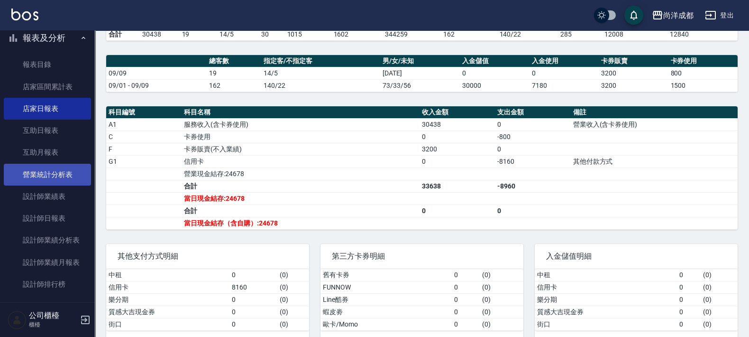
scroll to position [237, 0]
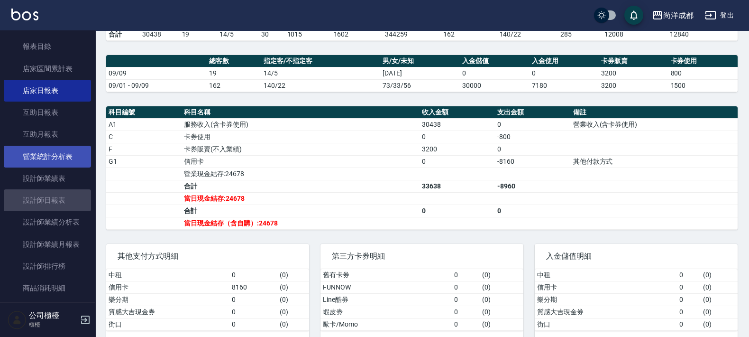
click at [48, 197] on link "設計師日報表" at bounding box center [47, 200] width 87 height 22
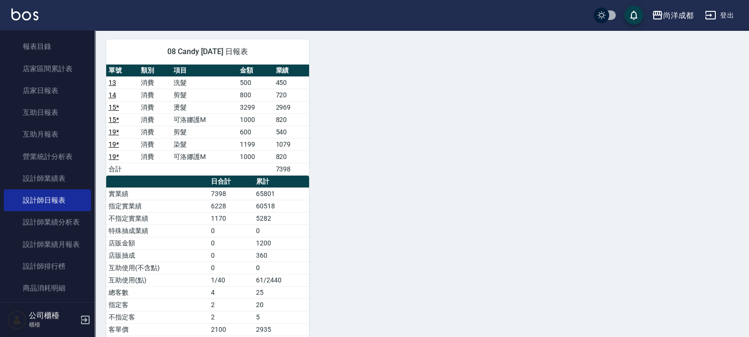
scroll to position [448, 0]
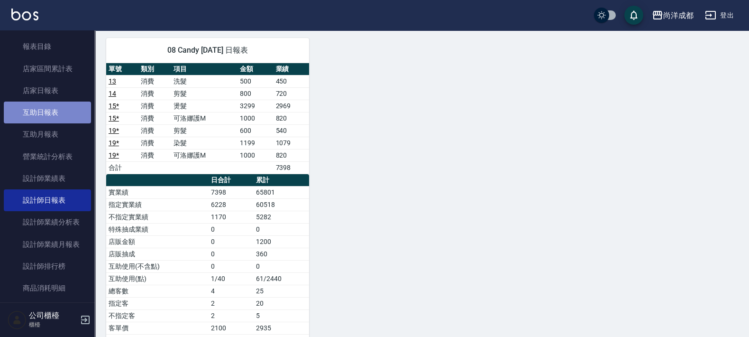
click at [49, 112] on link "互助日報表" at bounding box center [47, 112] width 87 height 22
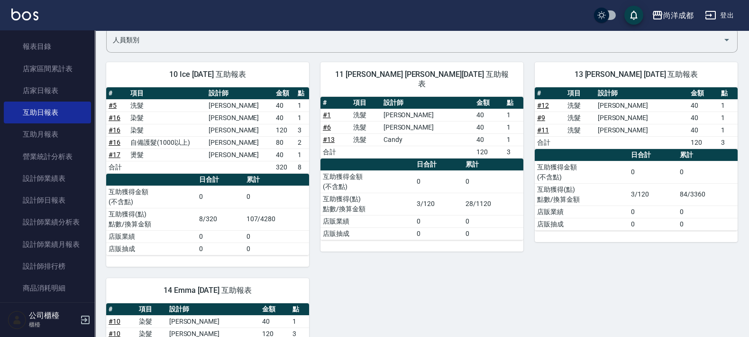
scroll to position [192, 0]
